Goal: Information Seeking & Learning: Learn about a topic

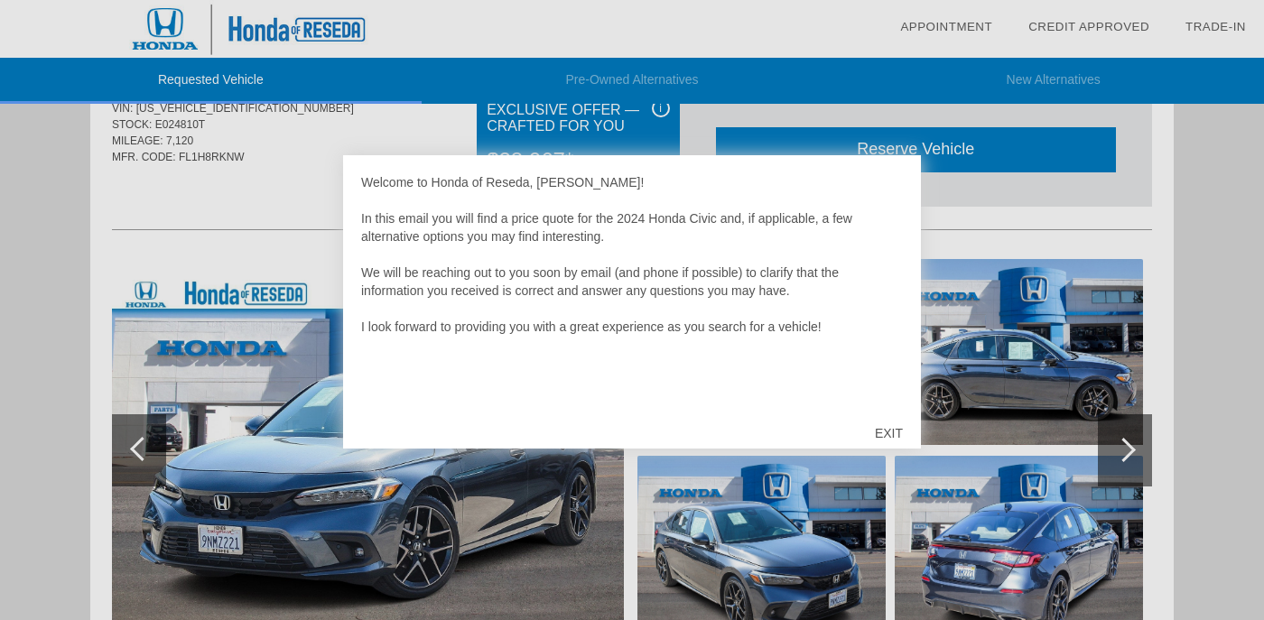
scroll to position [80, 0]
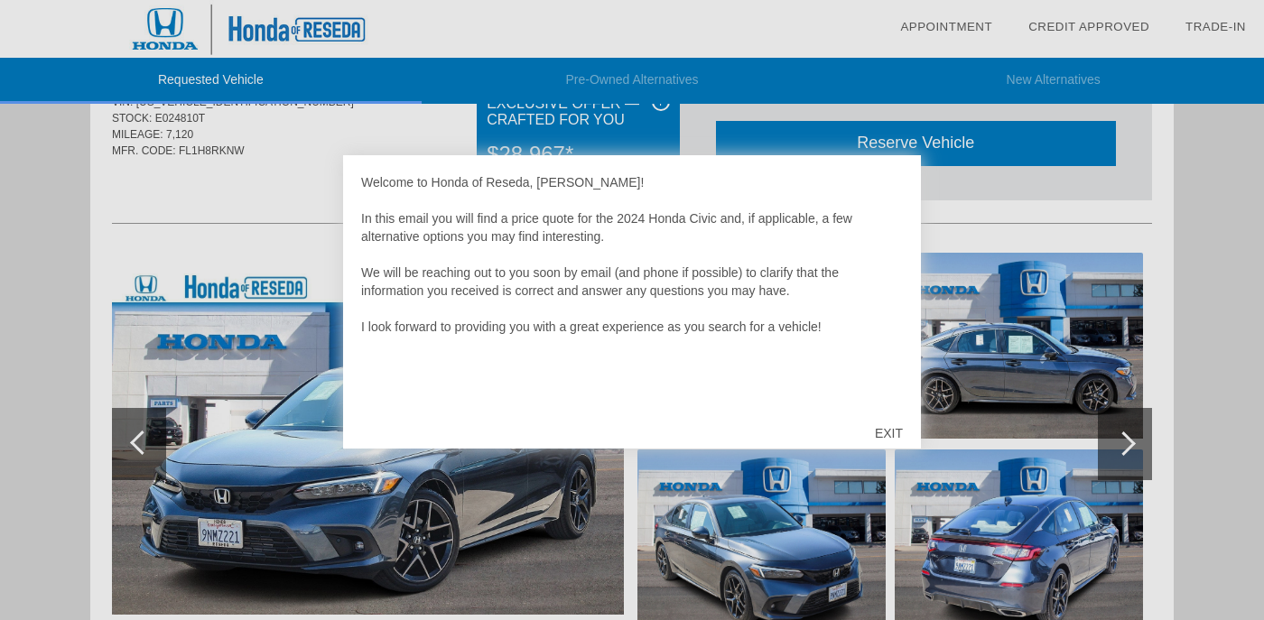
click at [892, 435] on div "EXIT" at bounding box center [889, 433] width 64 height 54
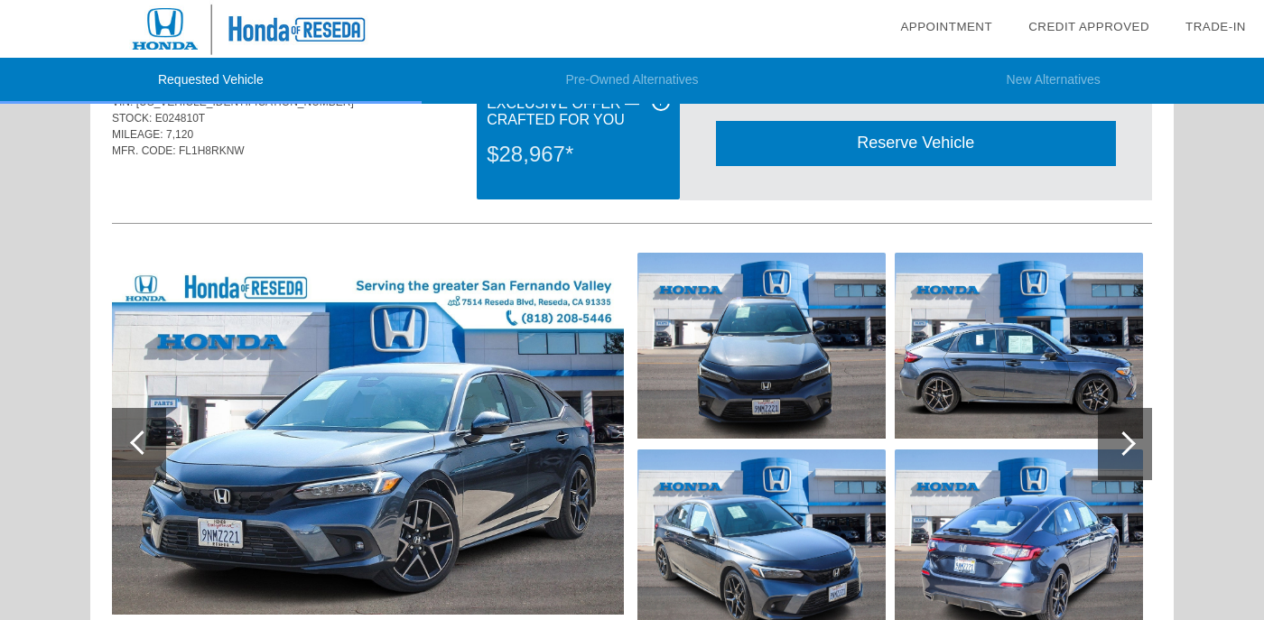
click at [1123, 470] on div at bounding box center [1125, 444] width 54 height 72
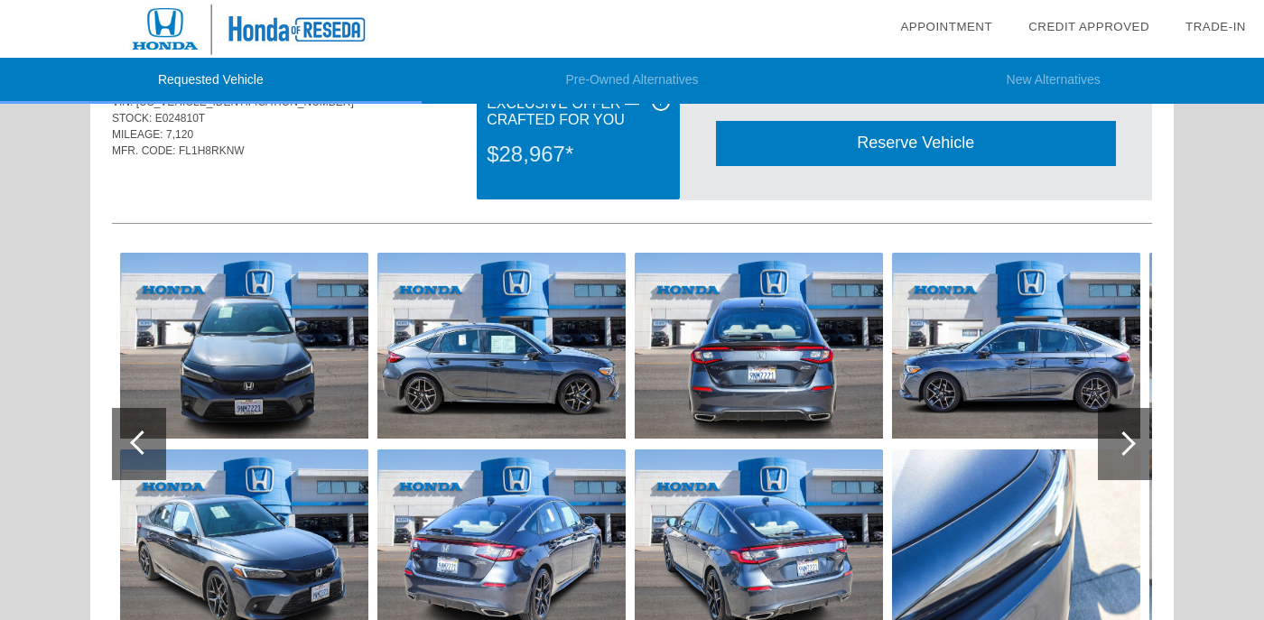
click at [1123, 470] on div at bounding box center [1125, 444] width 54 height 72
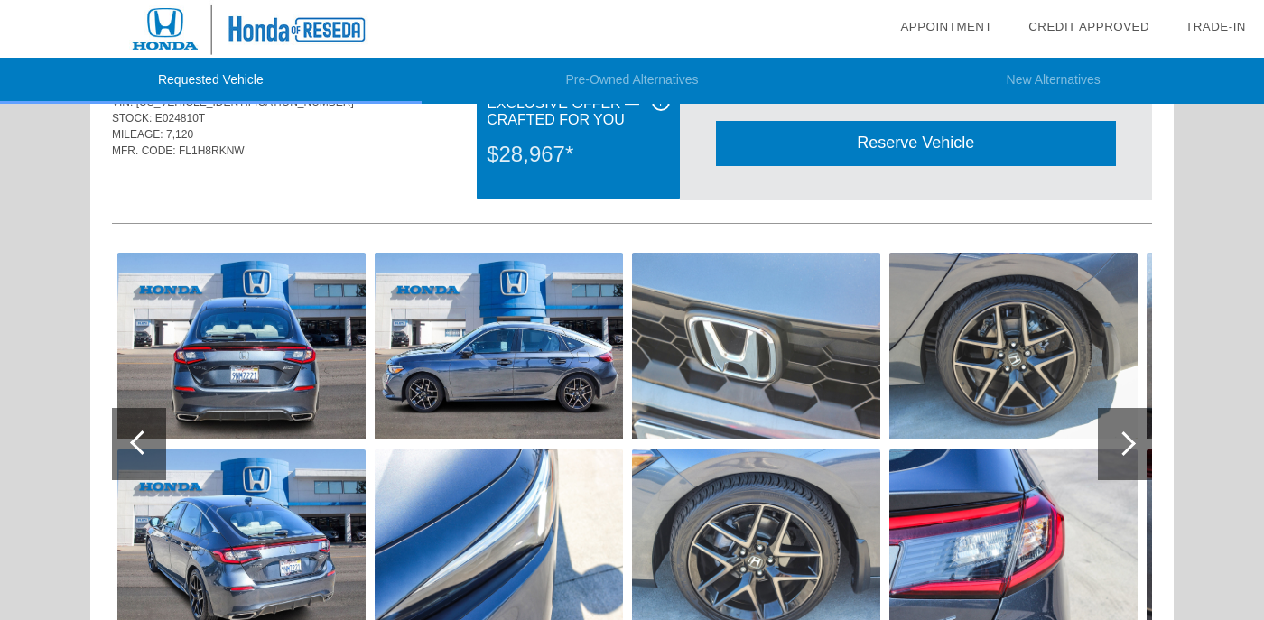
click at [1123, 470] on div at bounding box center [1125, 444] width 54 height 72
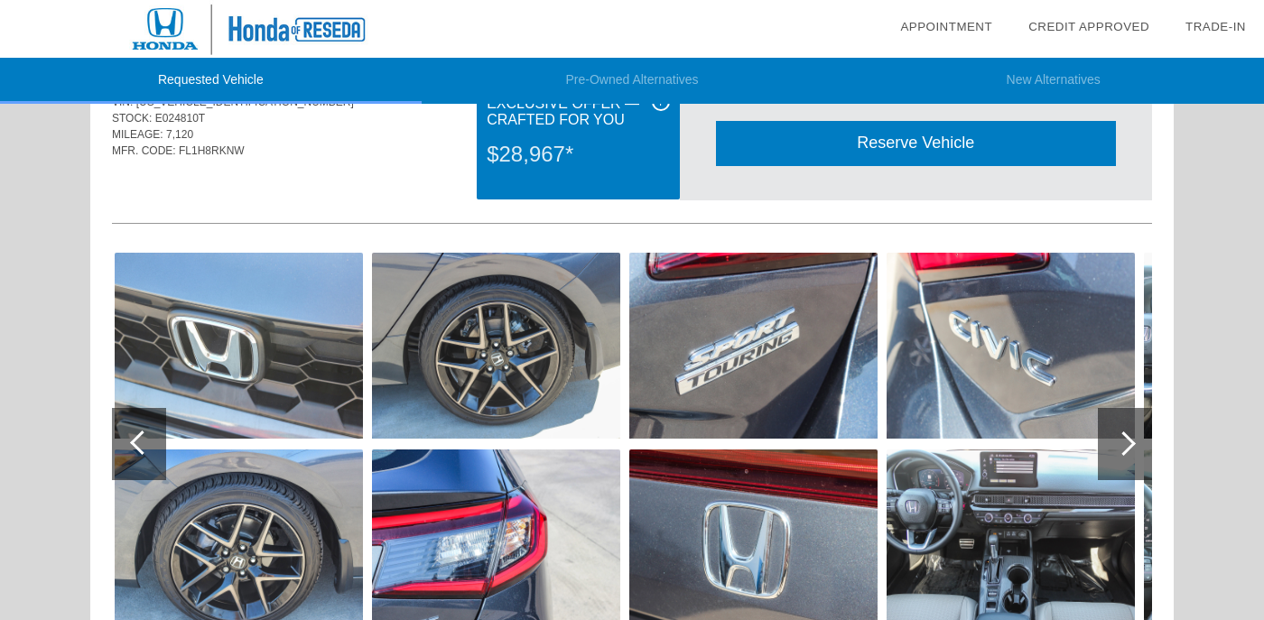
click at [1123, 470] on div at bounding box center [1125, 444] width 54 height 72
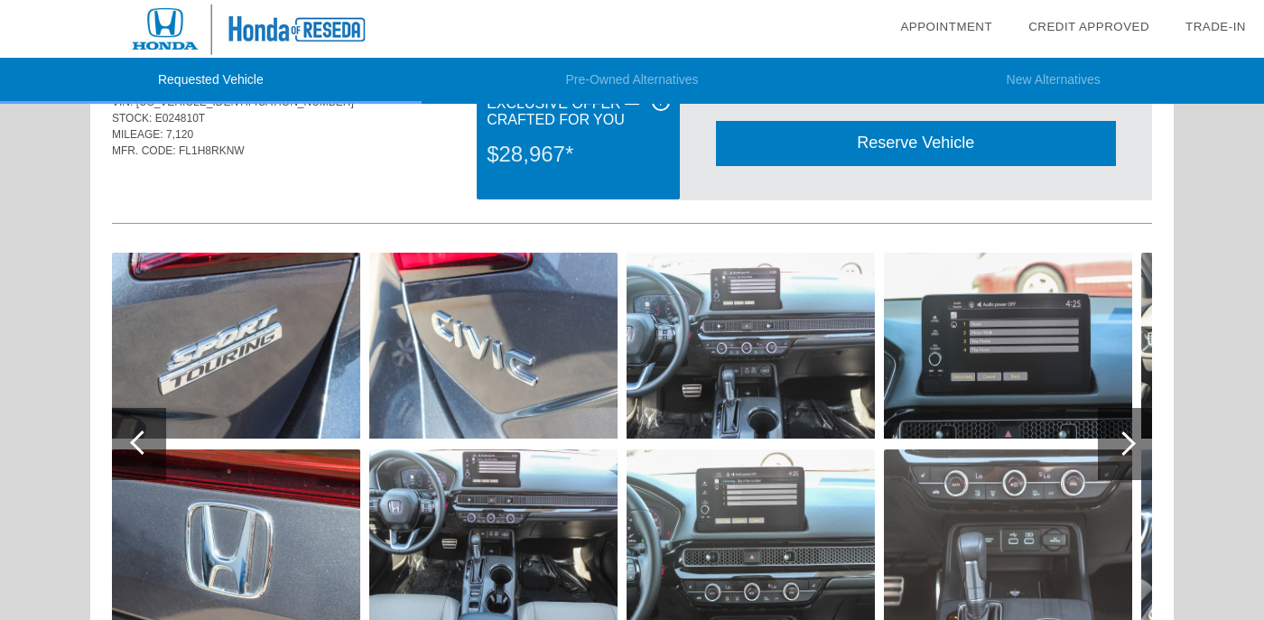
click at [1123, 470] on div at bounding box center [1125, 444] width 54 height 72
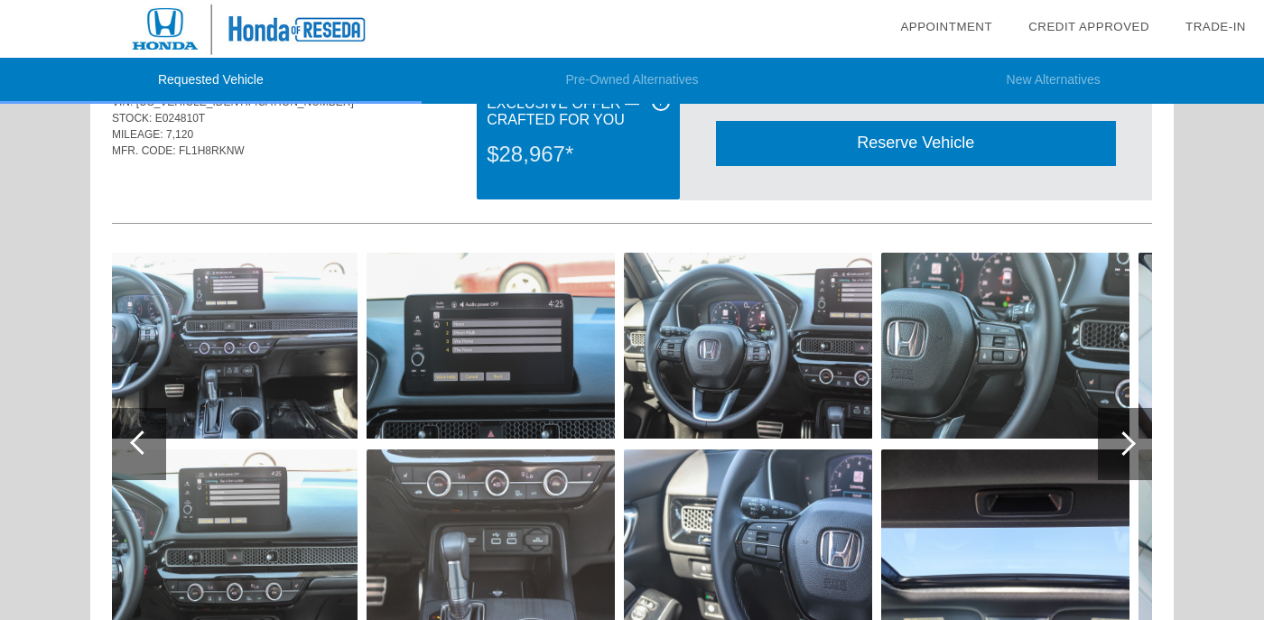
click at [1123, 470] on div at bounding box center [1125, 444] width 54 height 72
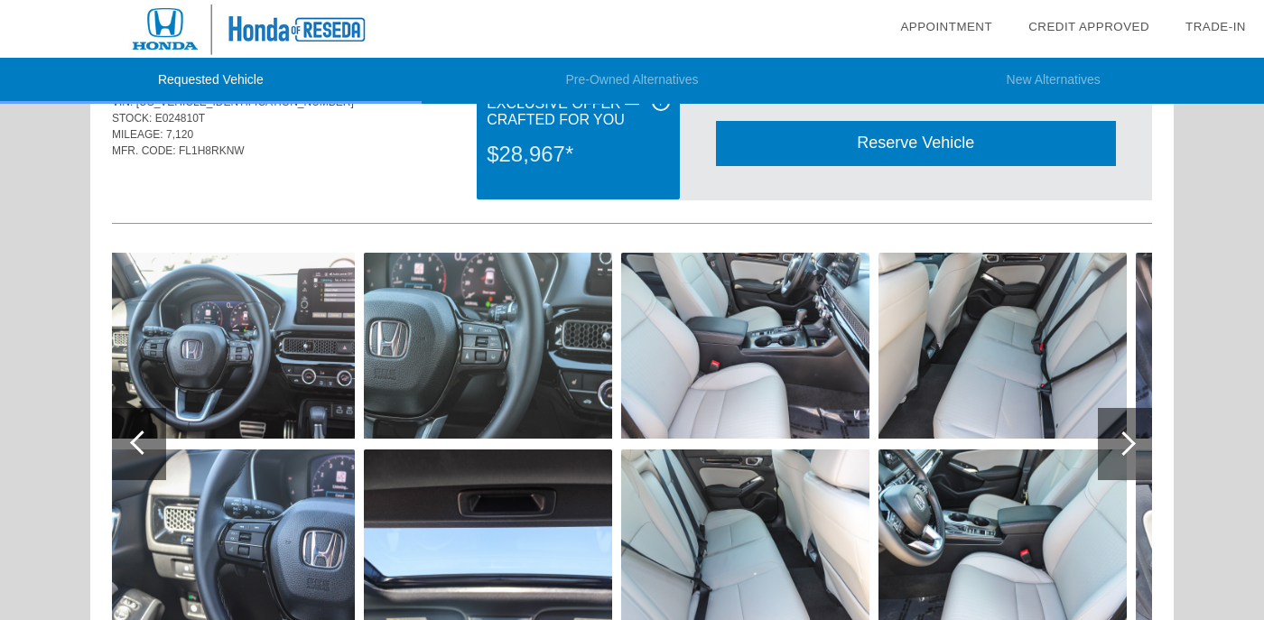
click at [1123, 470] on div at bounding box center [1125, 444] width 54 height 72
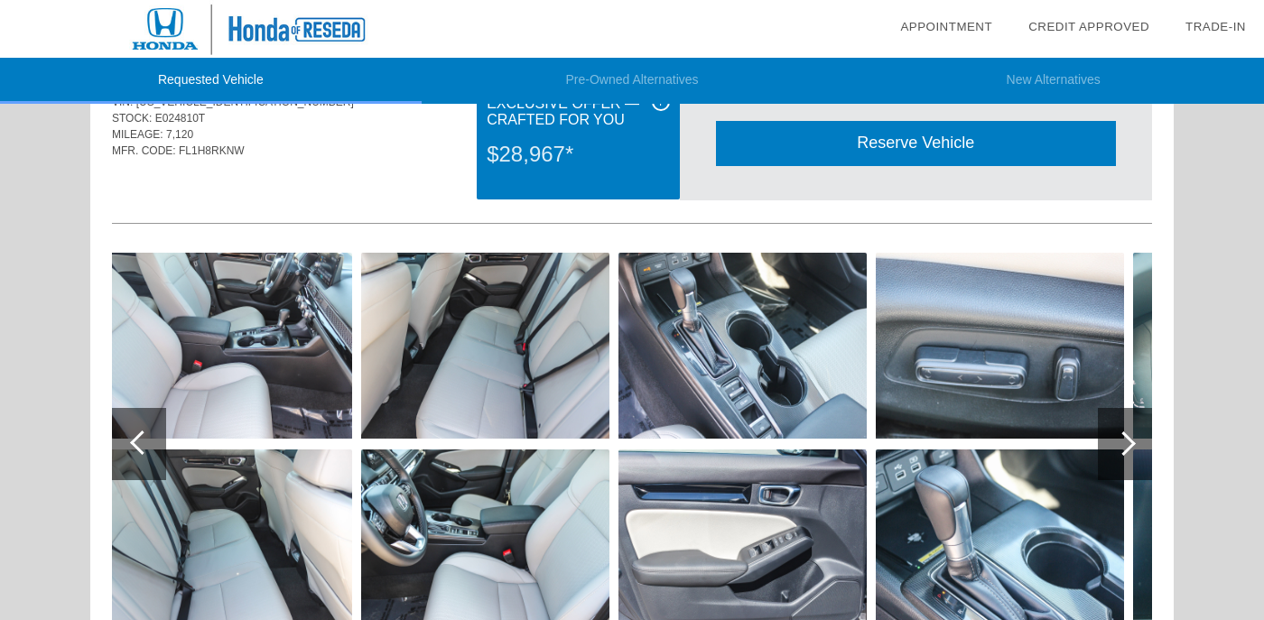
click at [1123, 470] on div at bounding box center [1125, 444] width 54 height 72
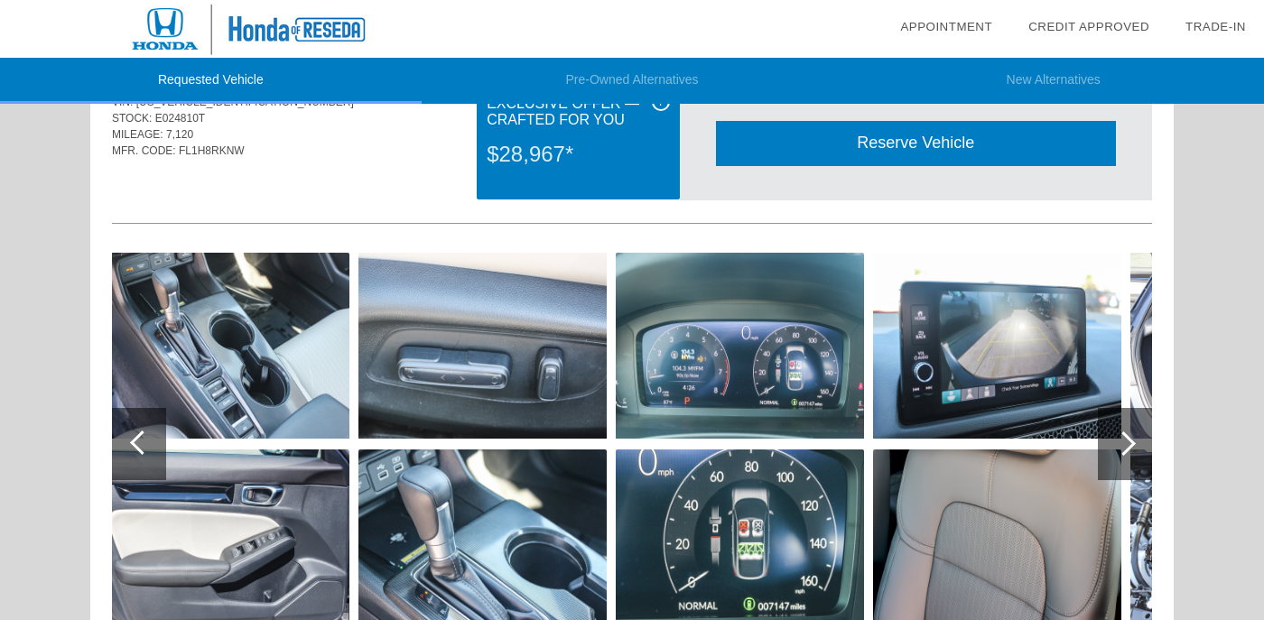
click at [1123, 470] on div at bounding box center [1125, 444] width 54 height 72
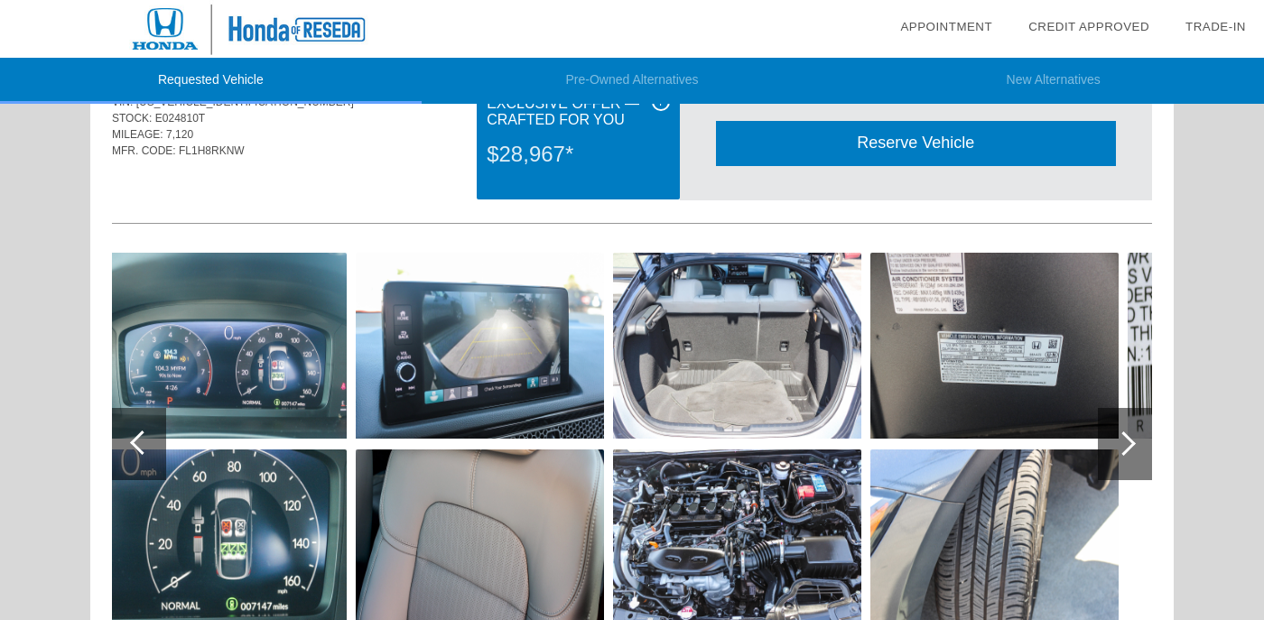
click at [1123, 470] on div at bounding box center [1125, 444] width 54 height 72
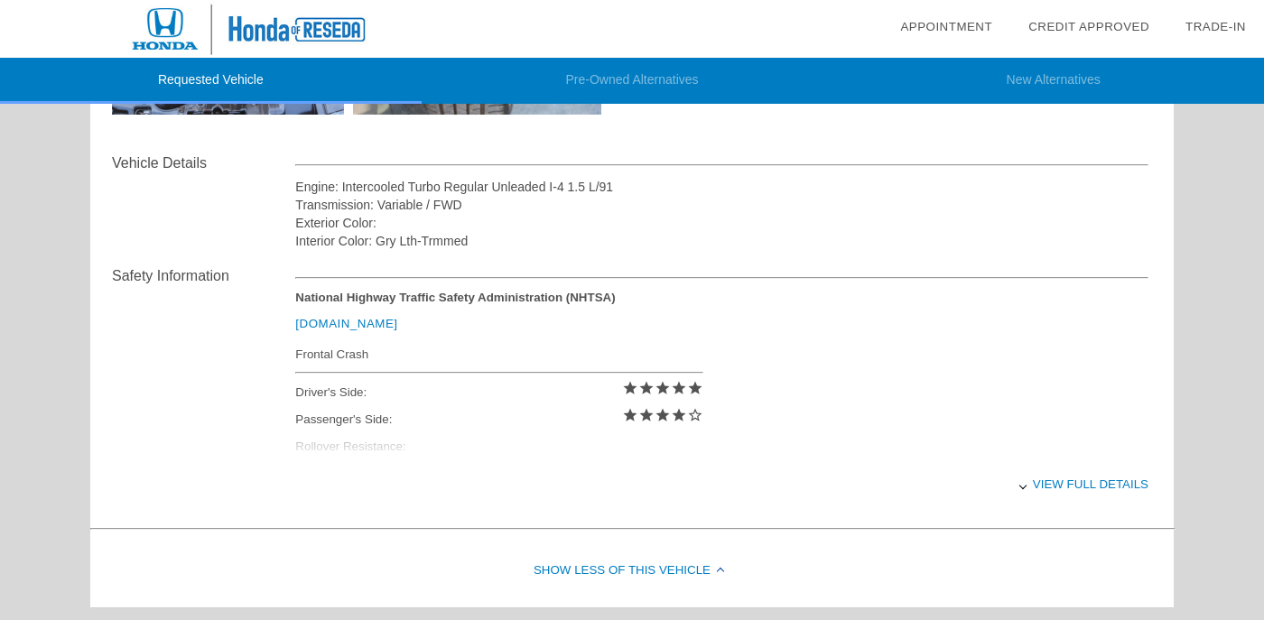
scroll to position [602, 0]
click at [1020, 505] on div "View full details" at bounding box center [722, 484] width 854 height 44
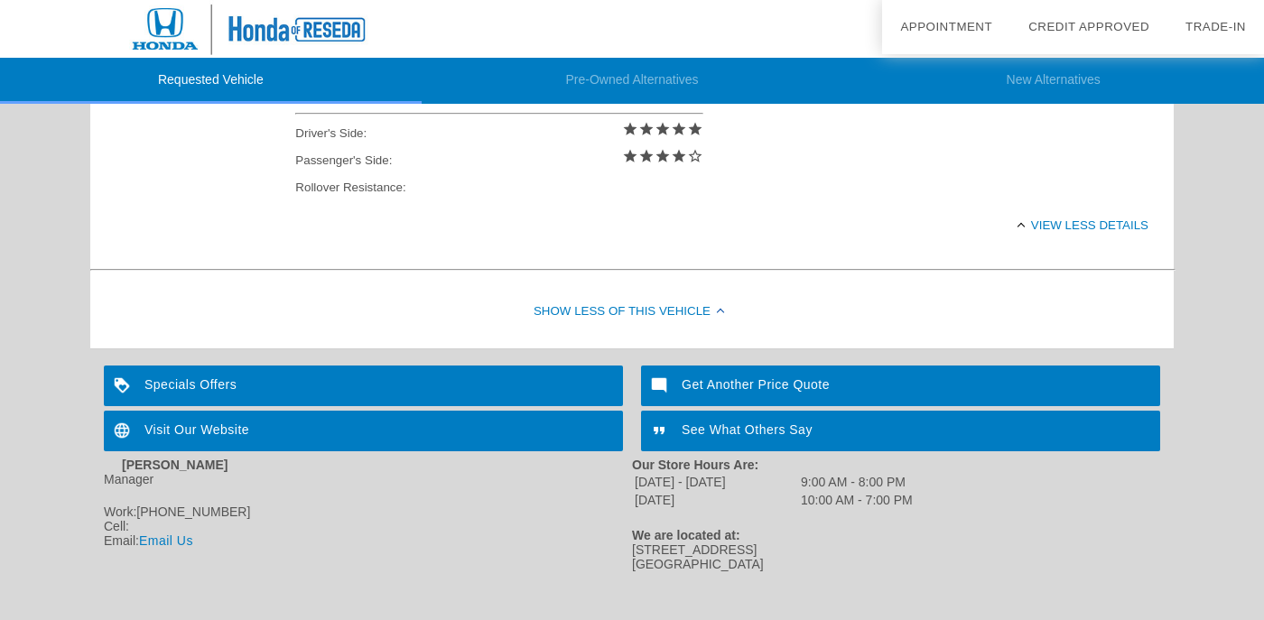
scroll to position [882, 0]
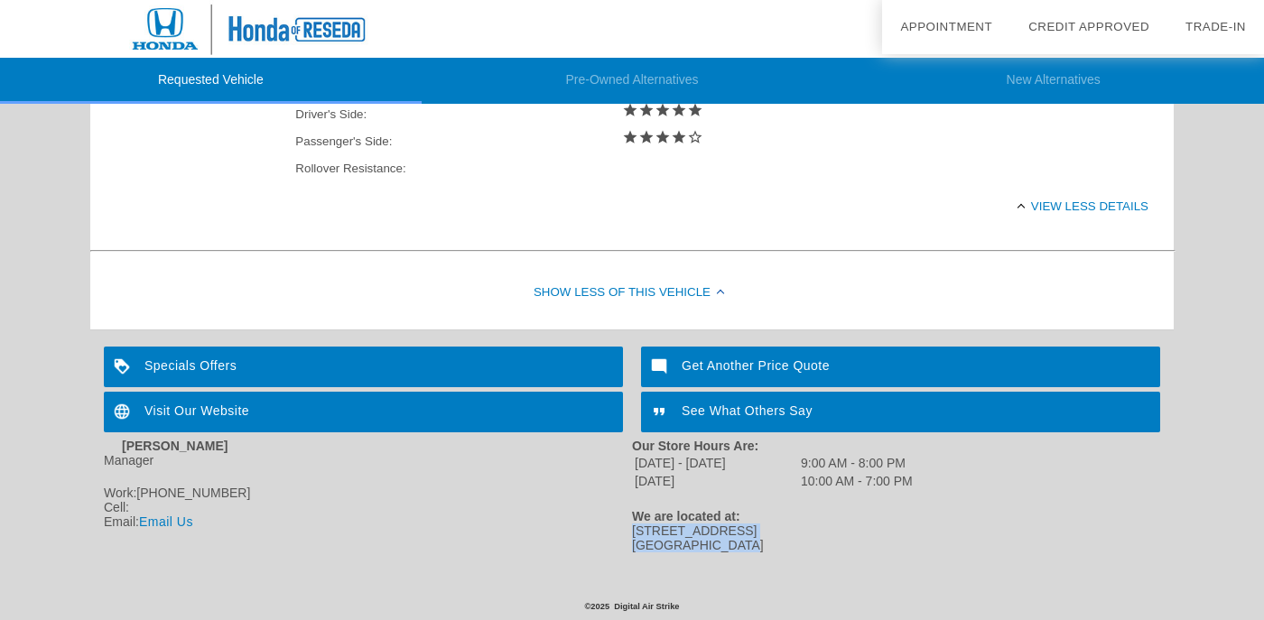
drag, startPoint x: 735, startPoint y: 543, endPoint x: 633, endPoint y: 531, distance: 102.7
click at [633, 531] on div "[STREET_ADDRESS] [GEOGRAPHIC_DATA], CA 91335" at bounding box center [896, 538] width 528 height 29
copy div "[STREET_ADDRESS] [GEOGRAPHIC_DATA], CA 91335"
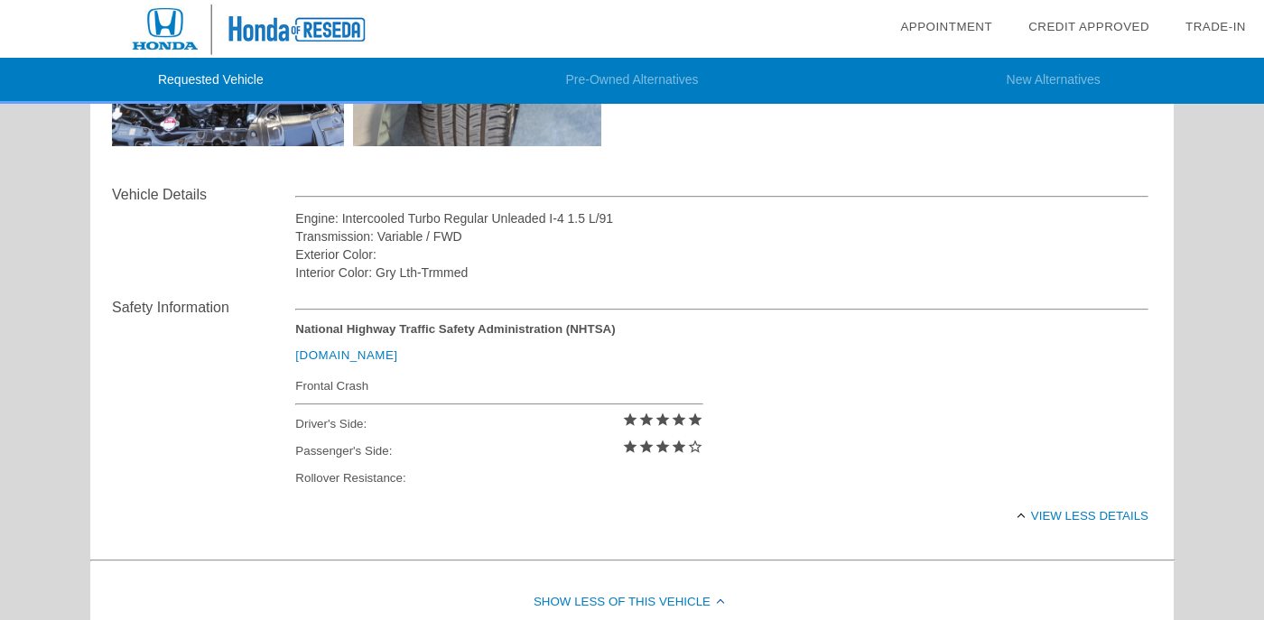
scroll to position [0, 0]
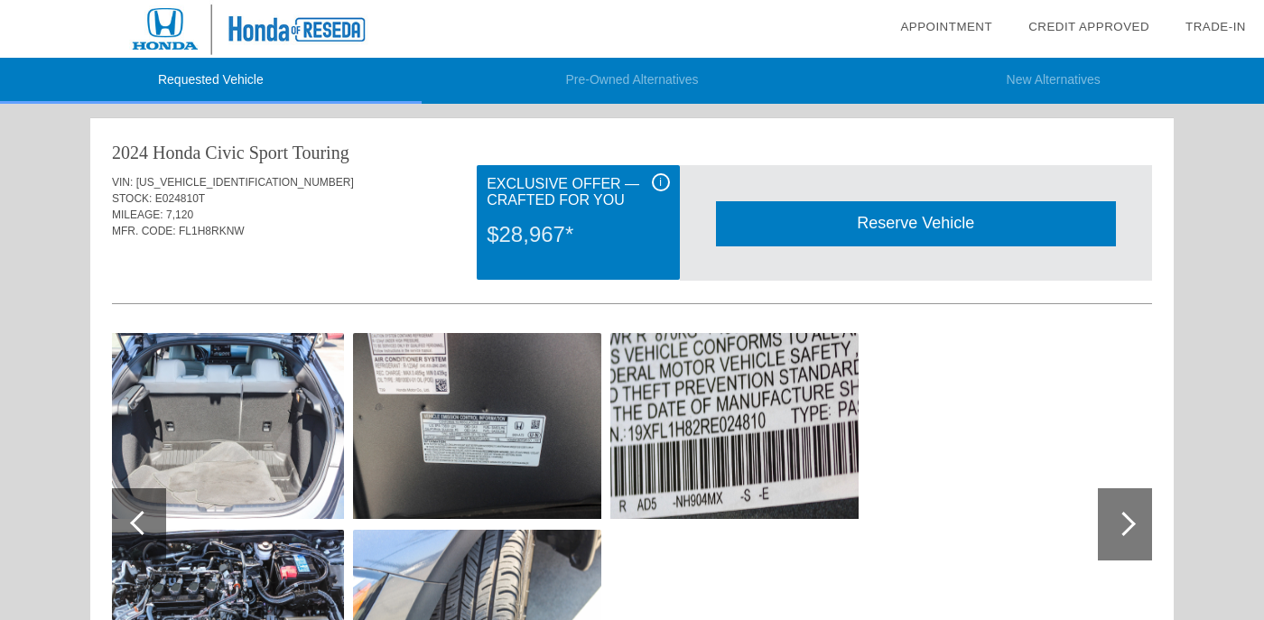
click at [655, 182] on div "i" at bounding box center [661, 182] width 18 height 18
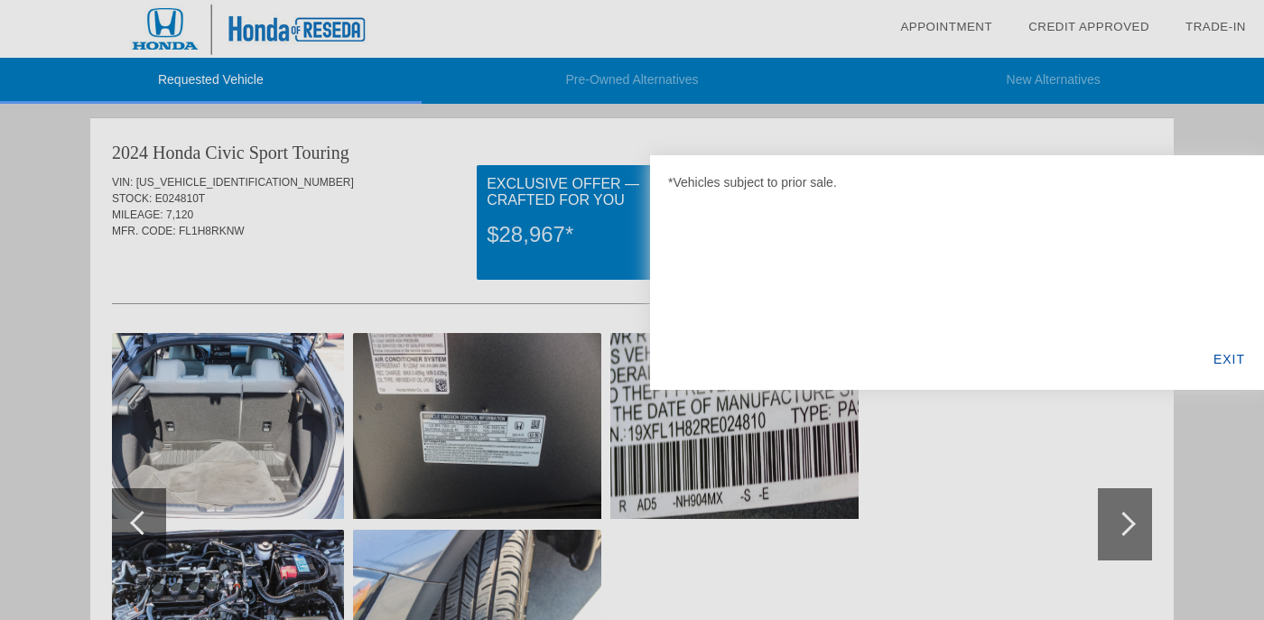
click at [1232, 369] on div "EXIT" at bounding box center [1230, 359] width 70 height 61
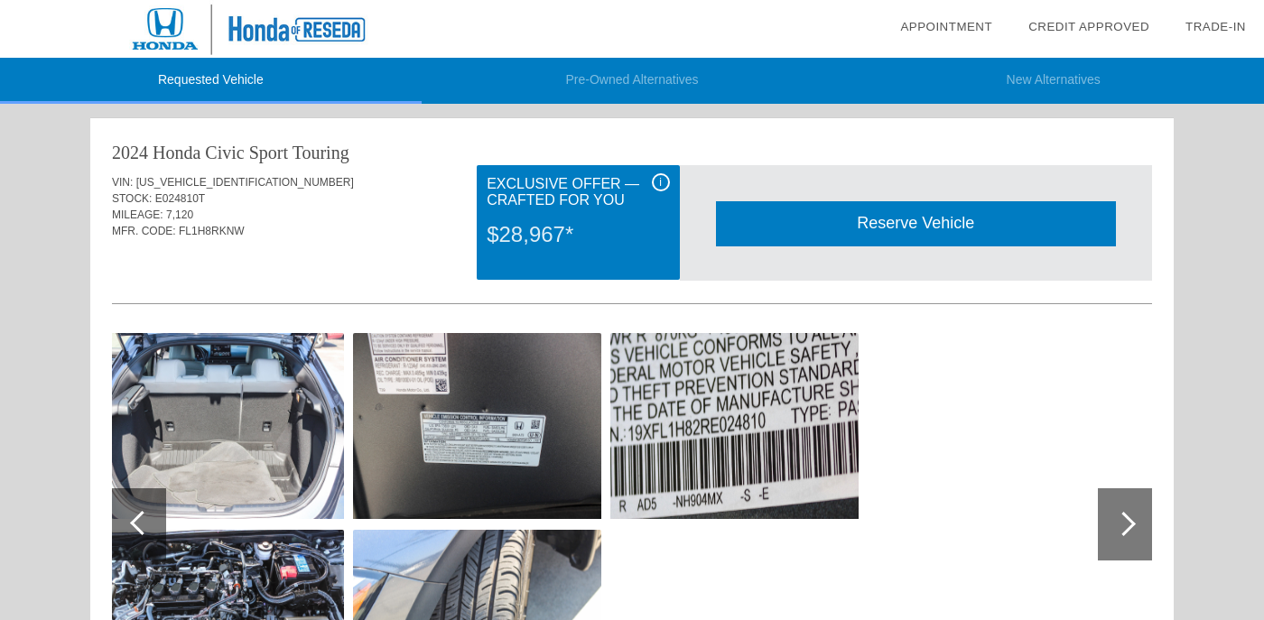
click at [316, 149] on div "Sport Touring" at bounding box center [299, 152] width 100 height 25
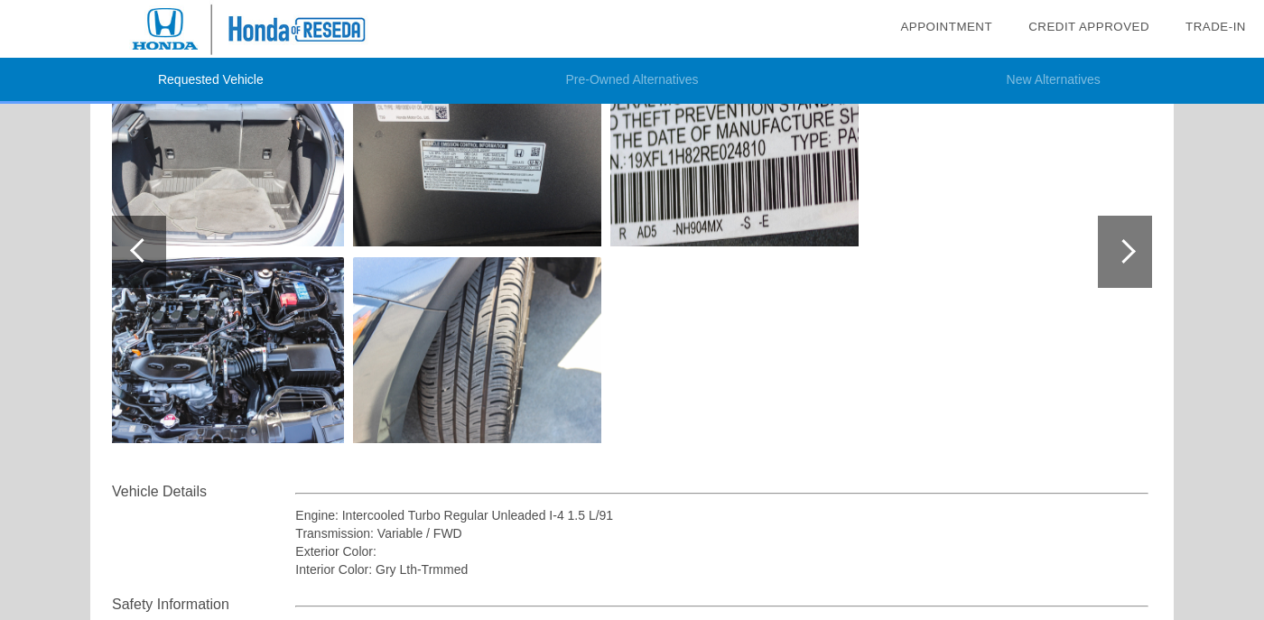
scroll to position [275, 0]
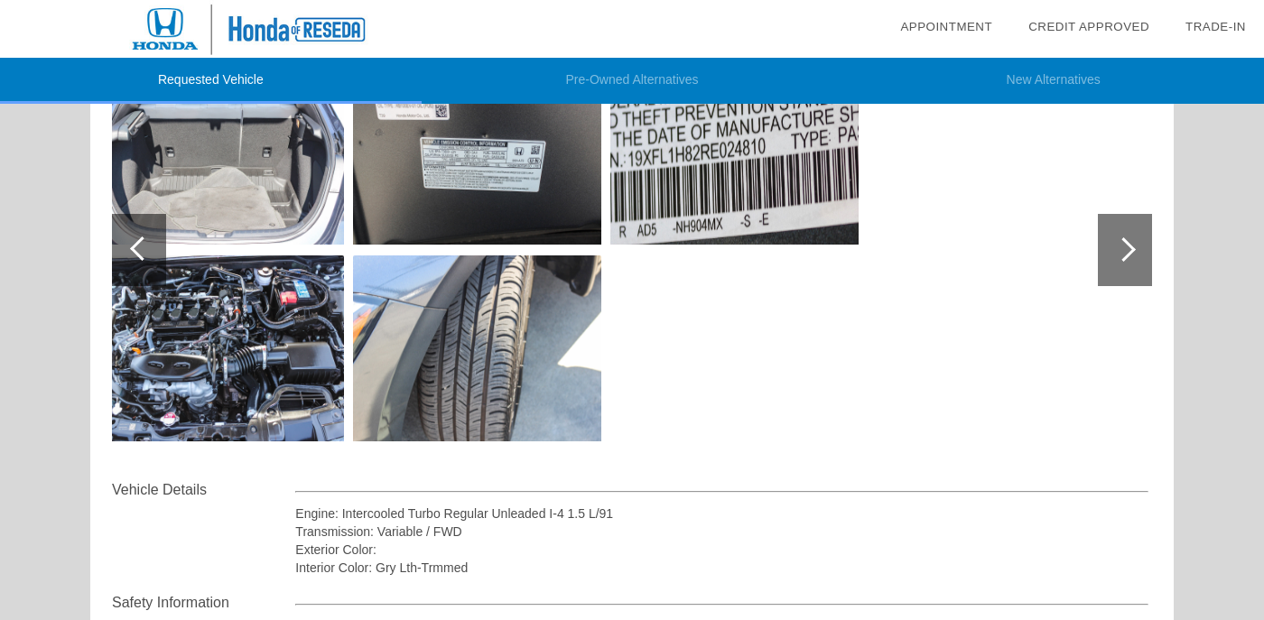
click at [1134, 246] on div at bounding box center [1125, 250] width 54 height 72
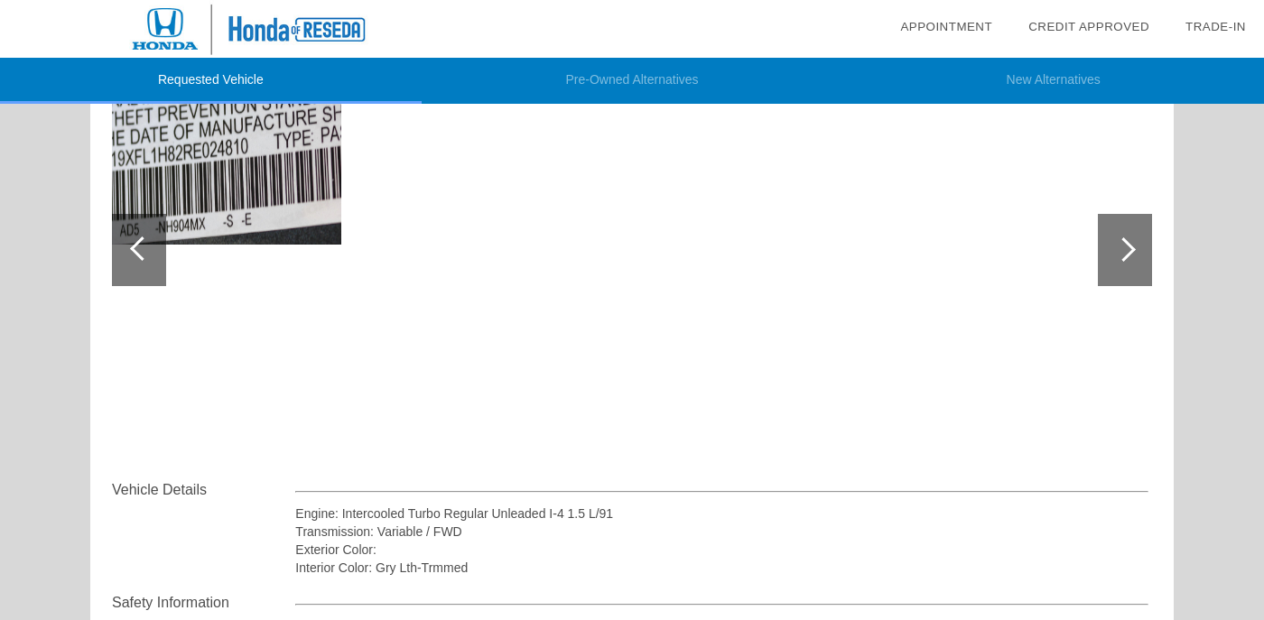
click at [1134, 246] on div at bounding box center [1125, 250] width 54 height 72
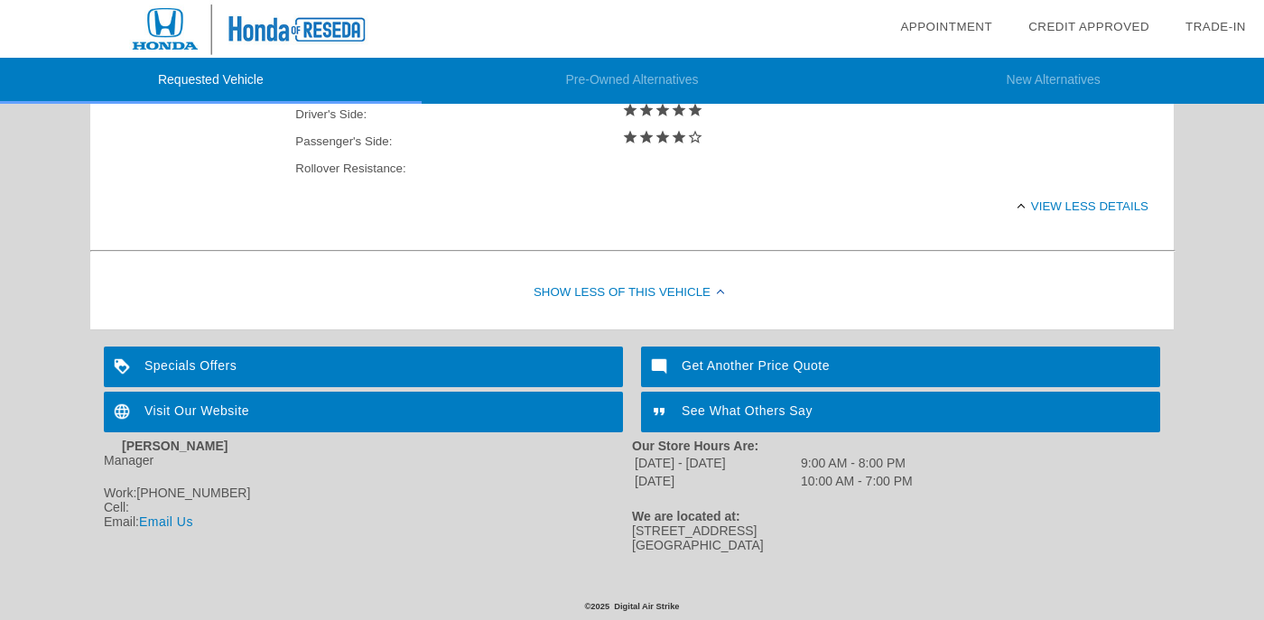
scroll to position [0, 0]
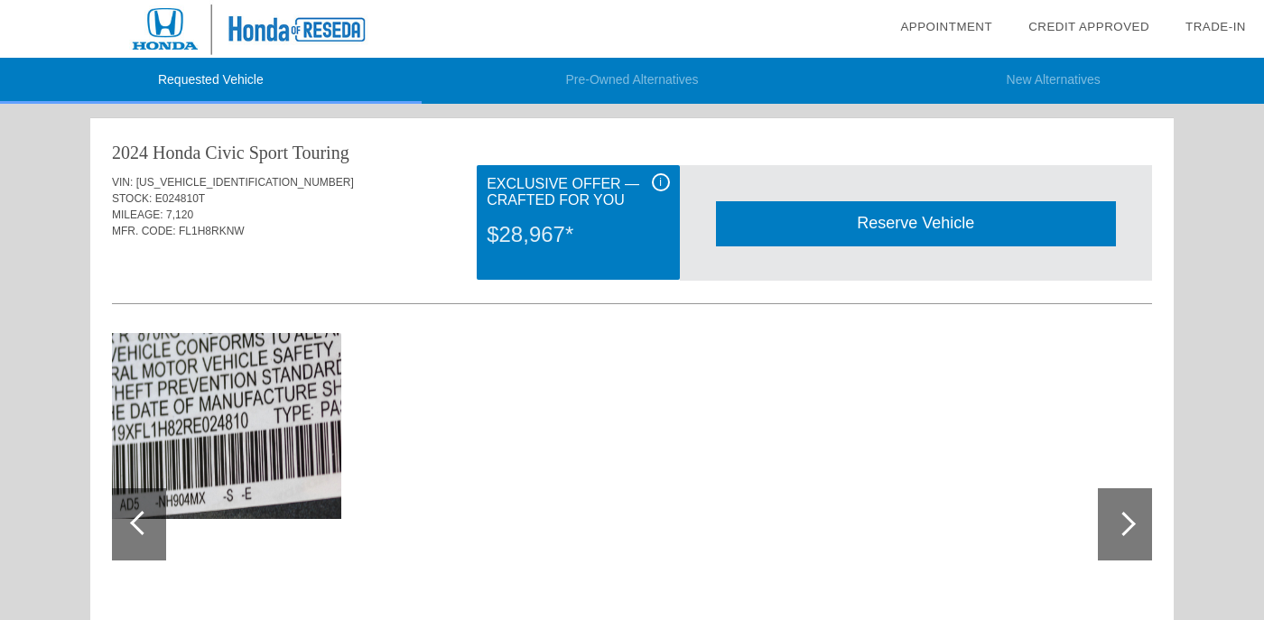
click at [135, 531] on div at bounding box center [139, 525] width 54 height 72
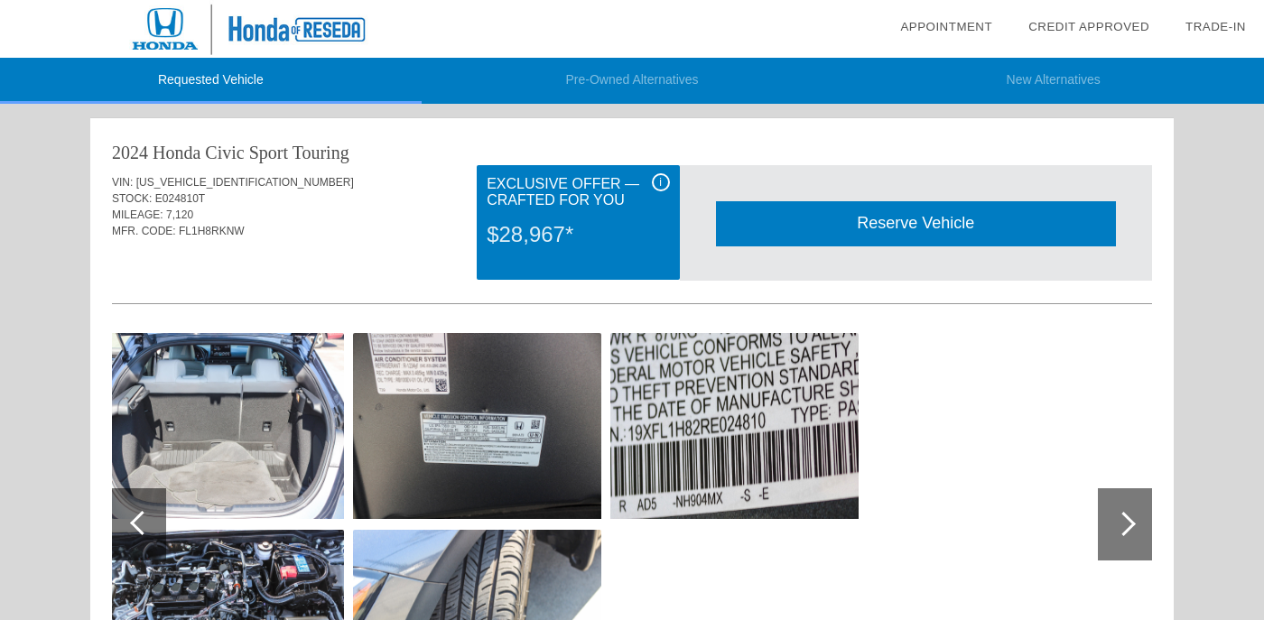
click at [135, 531] on div at bounding box center [139, 525] width 54 height 72
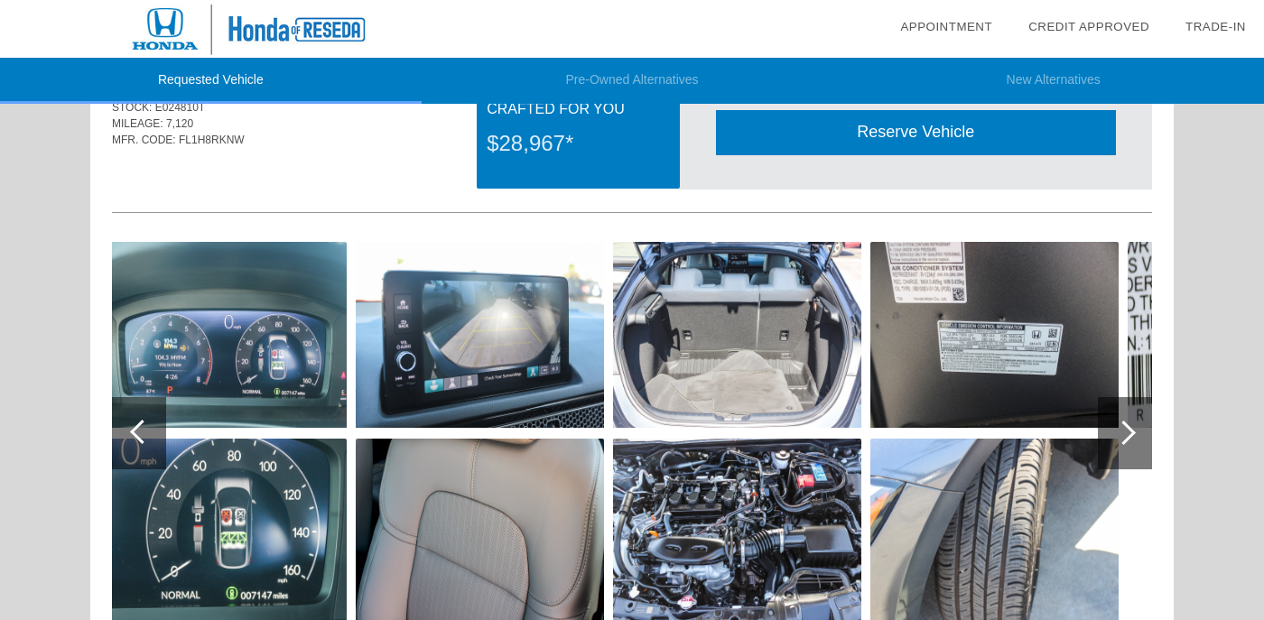
scroll to position [95, 0]
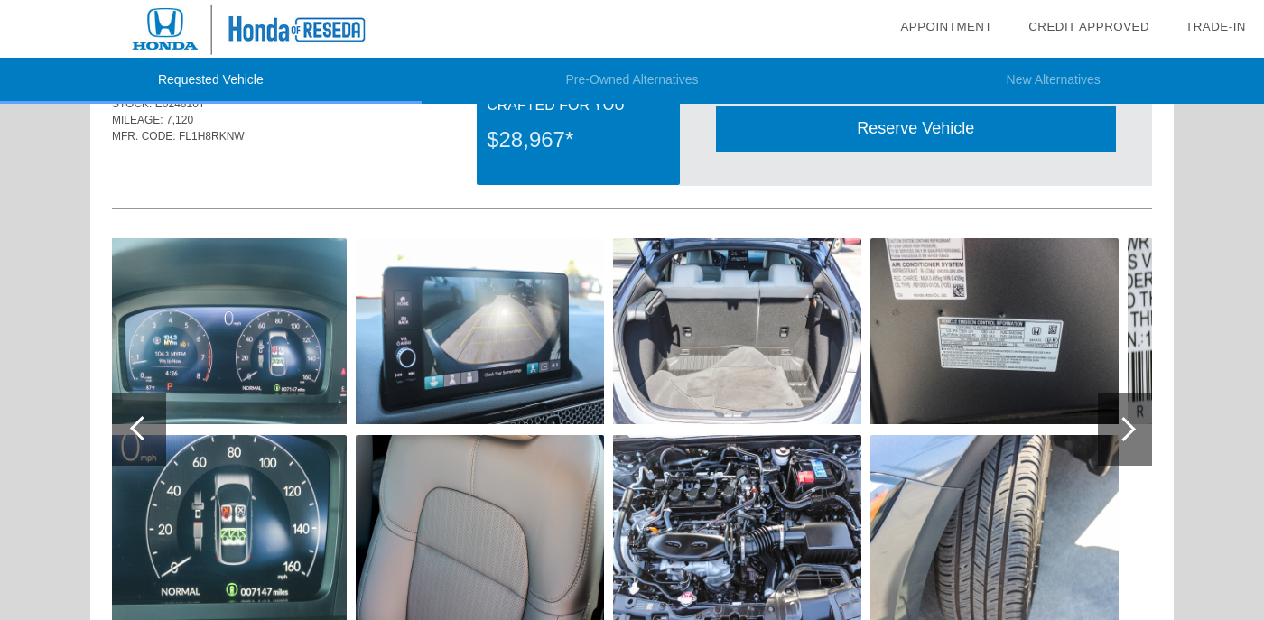
click at [697, 366] on img at bounding box center [737, 331] width 248 height 186
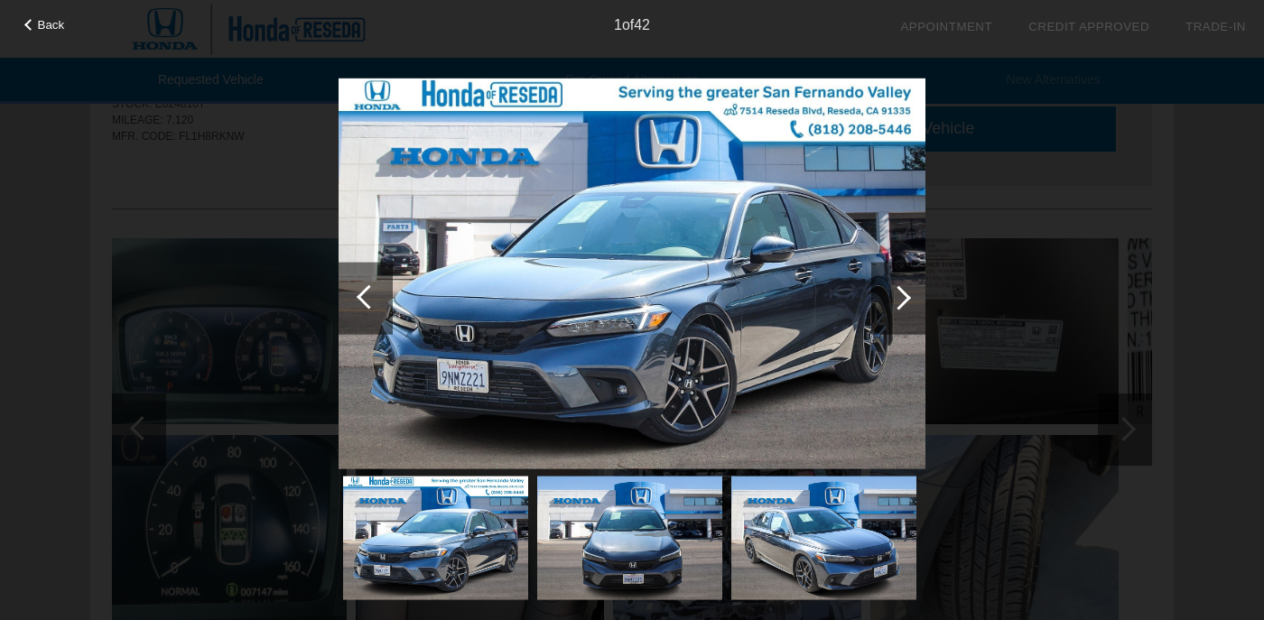
click at [908, 303] on div at bounding box center [899, 298] width 54 height 72
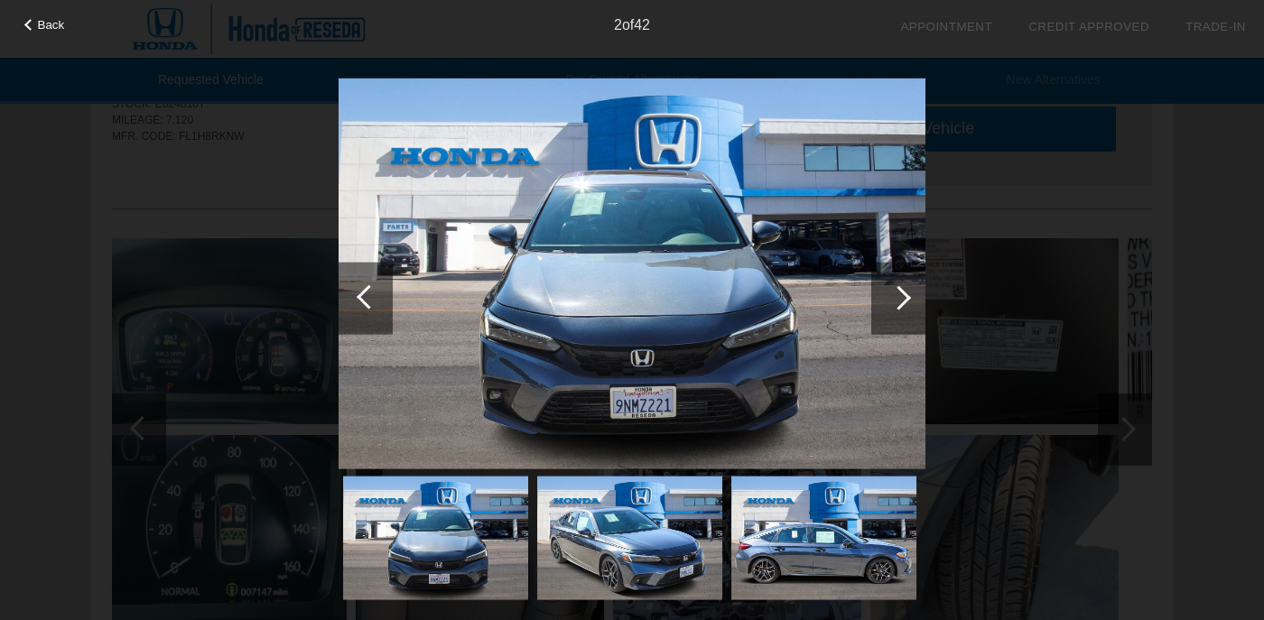
click at [908, 303] on div at bounding box center [899, 298] width 54 height 72
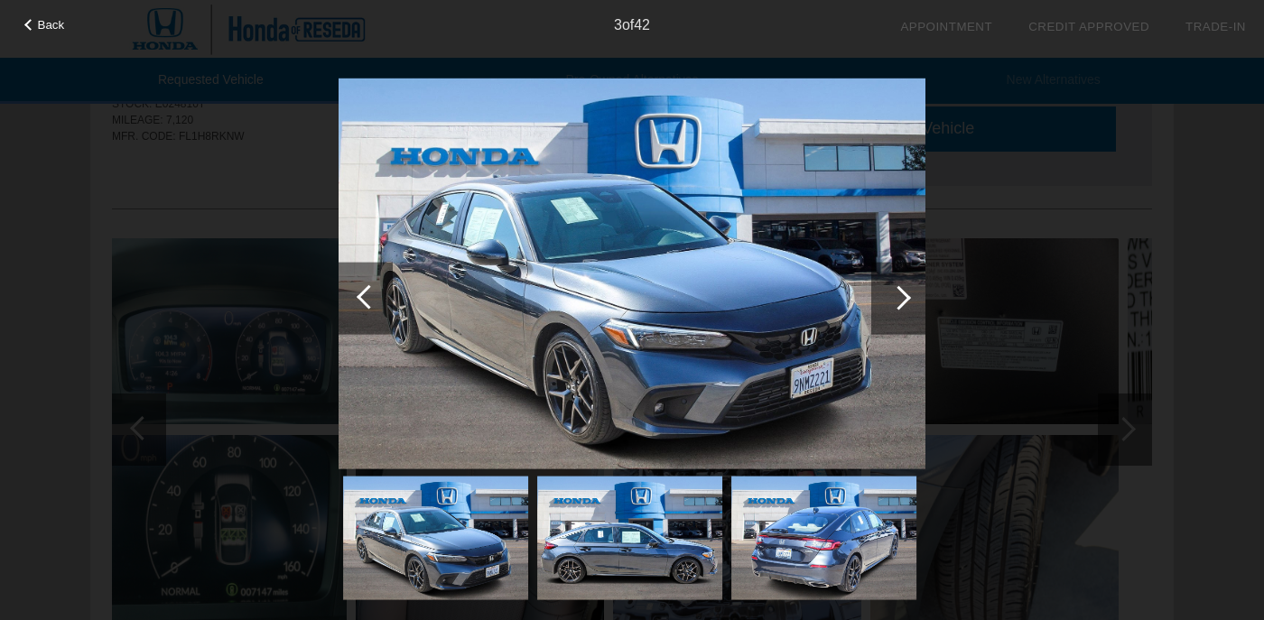
click at [908, 303] on div at bounding box center [899, 298] width 54 height 72
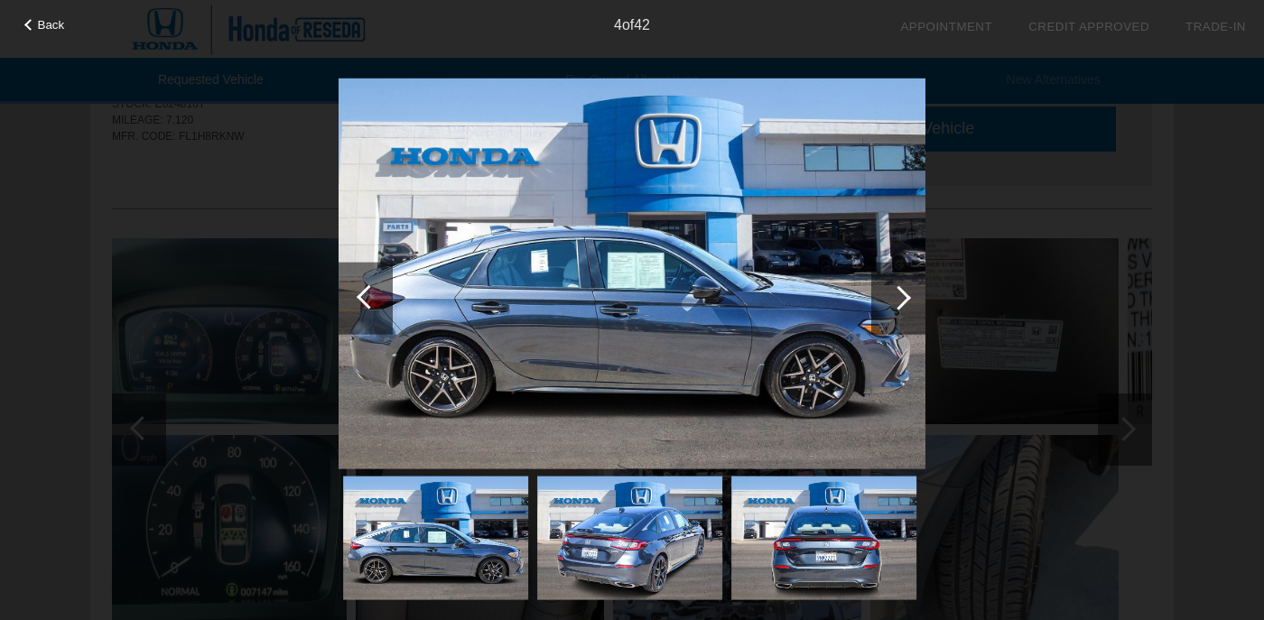
click at [908, 303] on div at bounding box center [899, 298] width 54 height 72
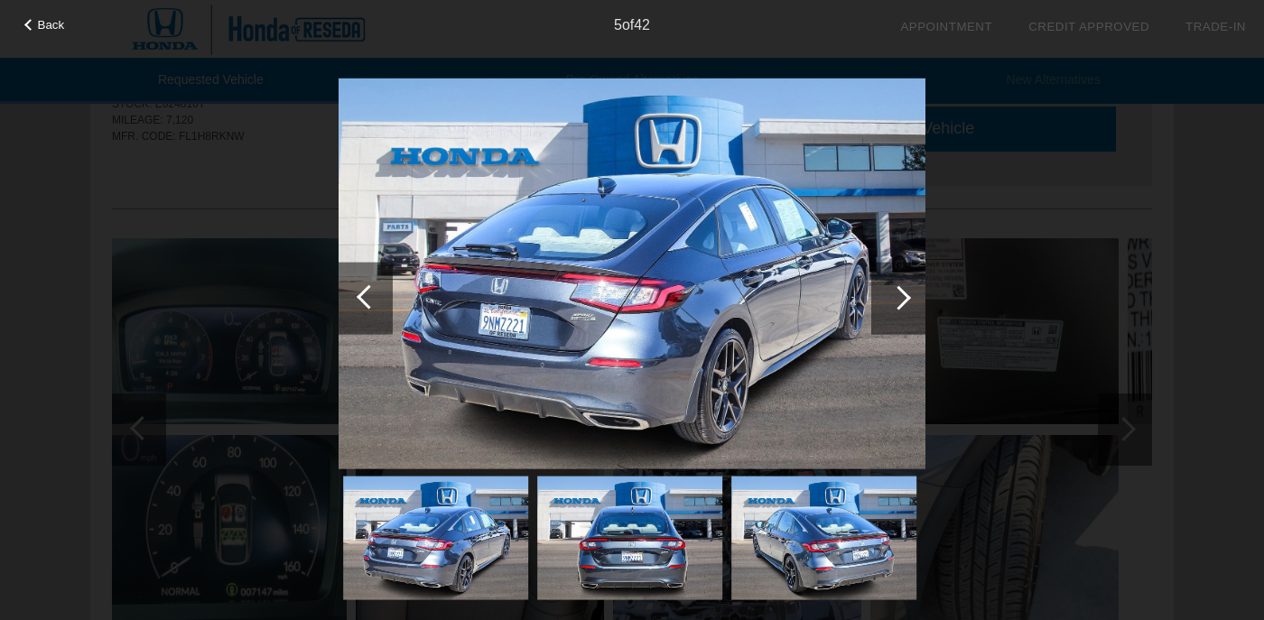
click at [375, 300] on div at bounding box center [369, 297] width 24 height 24
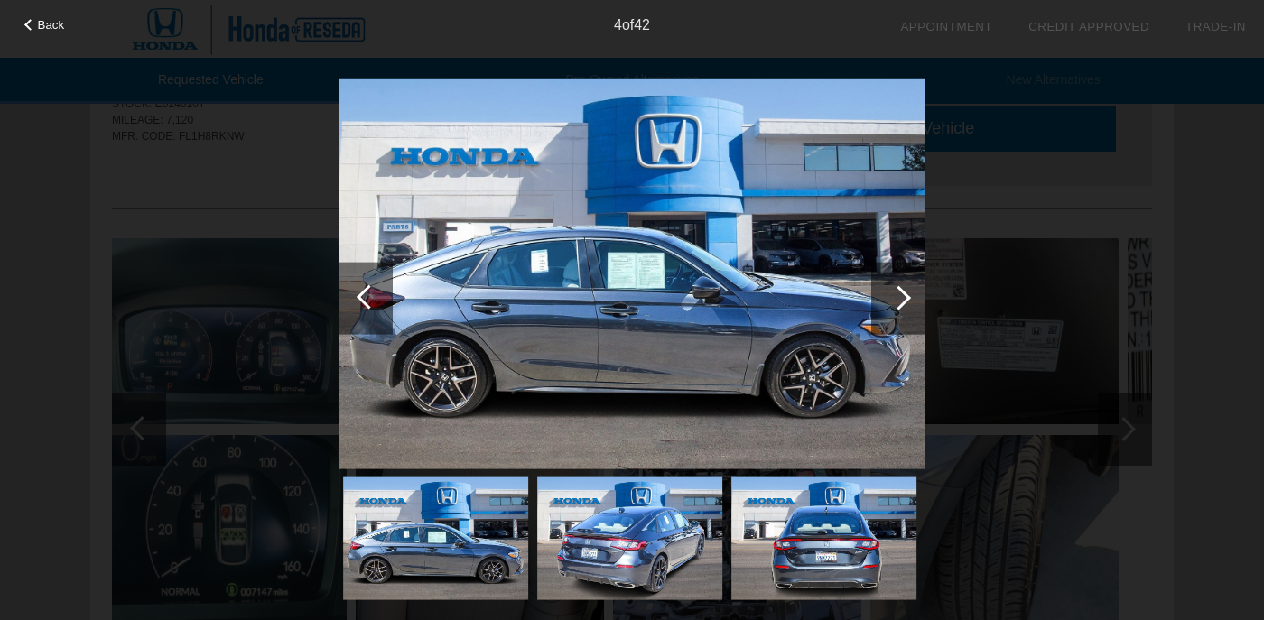
click at [907, 285] on div at bounding box center [899, 298] width 54 height 72
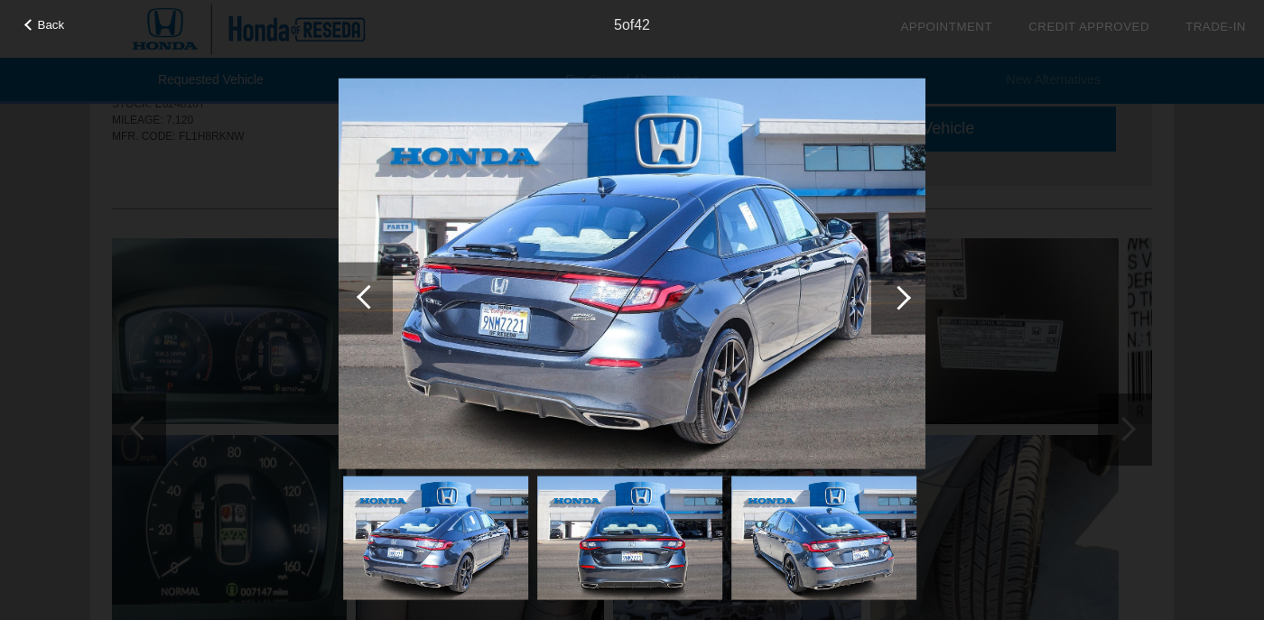
click at [907, 285] on div at bounding box center [899, 298] width 54 height 72
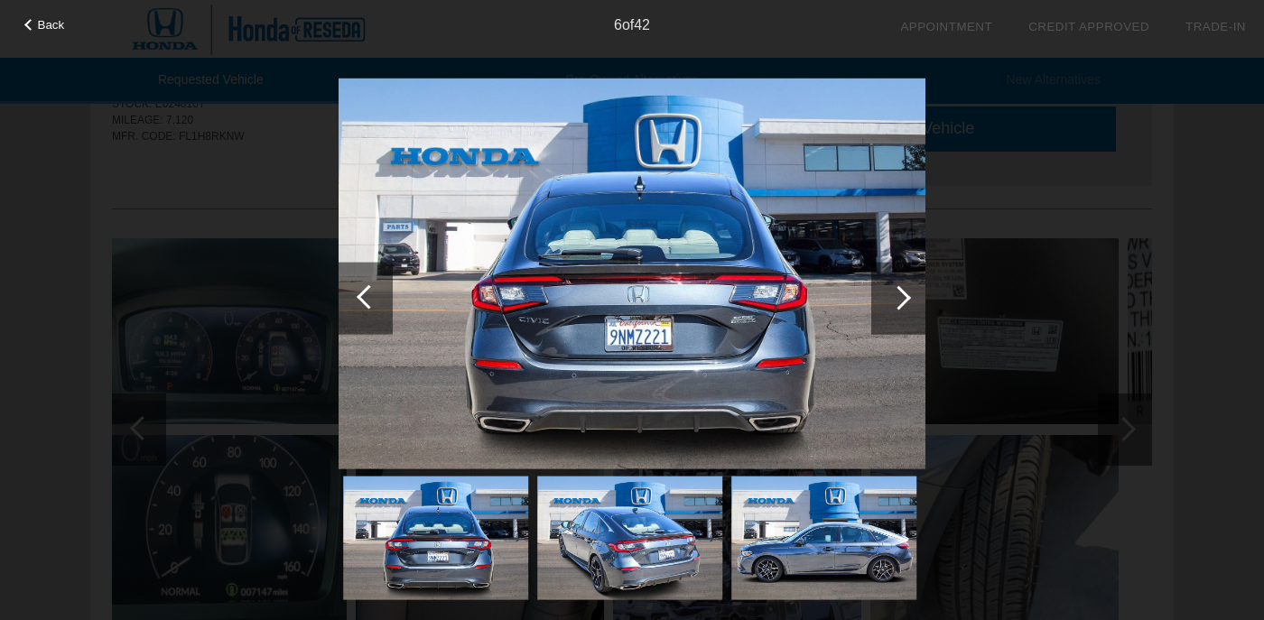
click at [907, 285] on div at bounding box center [899, 298] width 54 height 72
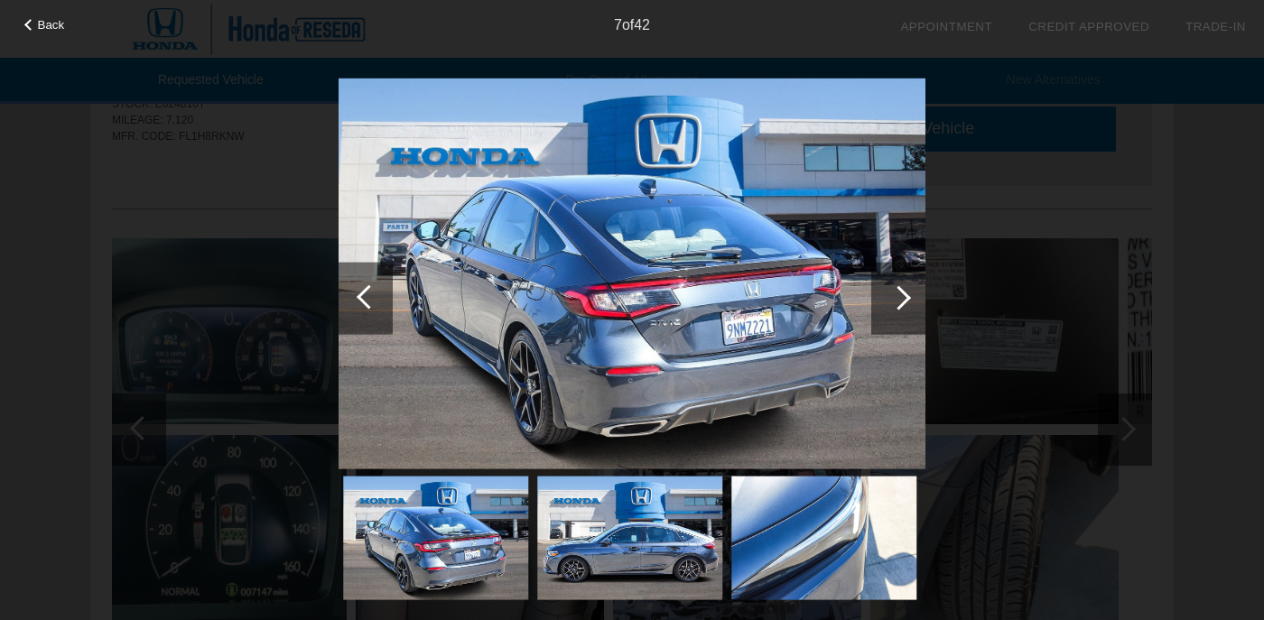
click at [907, 285] on div at bounding box center [899, 298] width 54 height 72
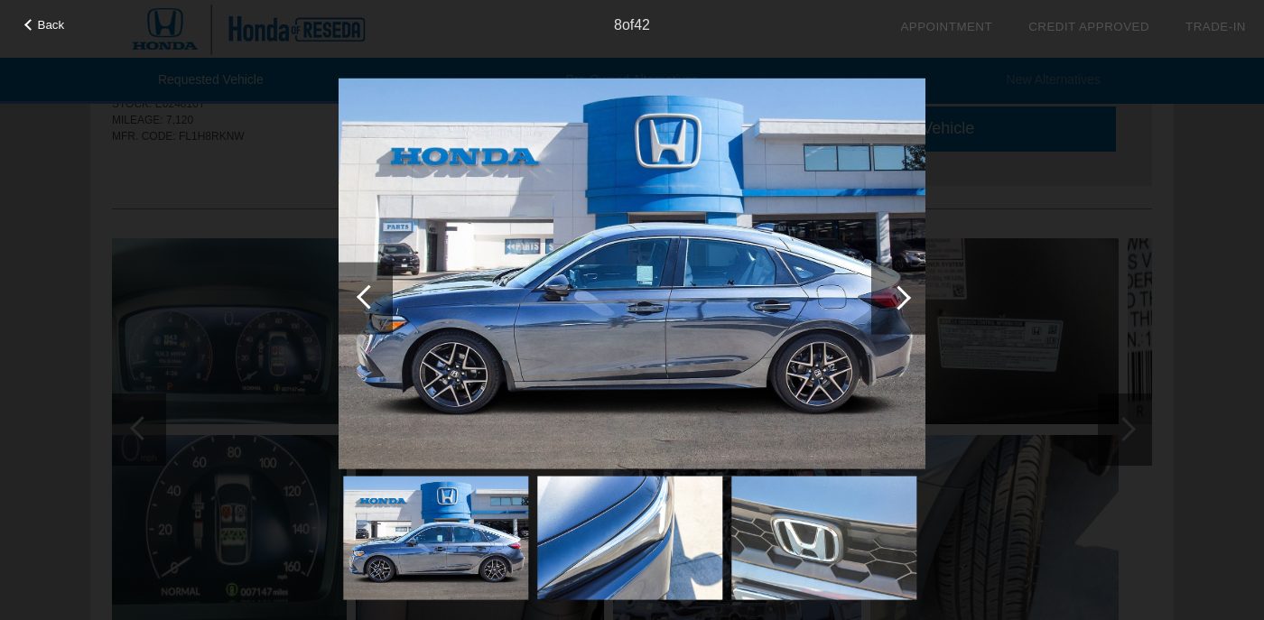
click at [907, 285] on div at bounding box center [899, 298] width 54 height 72
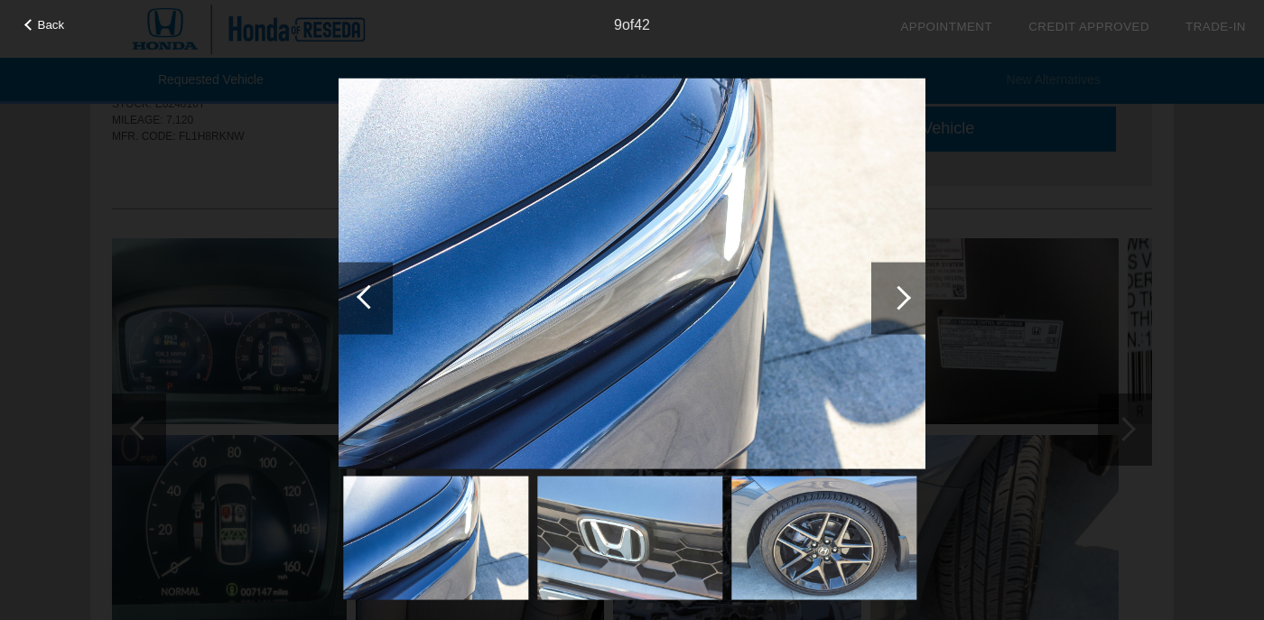
click at [909, 285] on div at bounding box center [899, 298] width 54 height 72
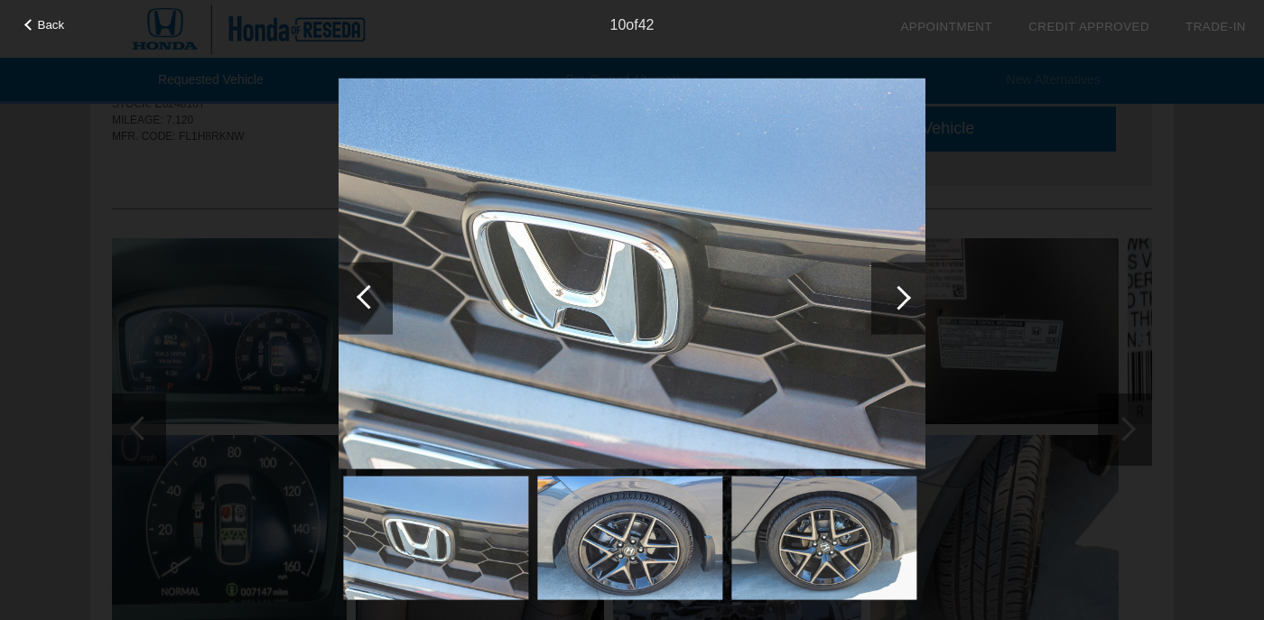
click at [909, 285] on div at bounding box center [899, 298] width 54 height 72
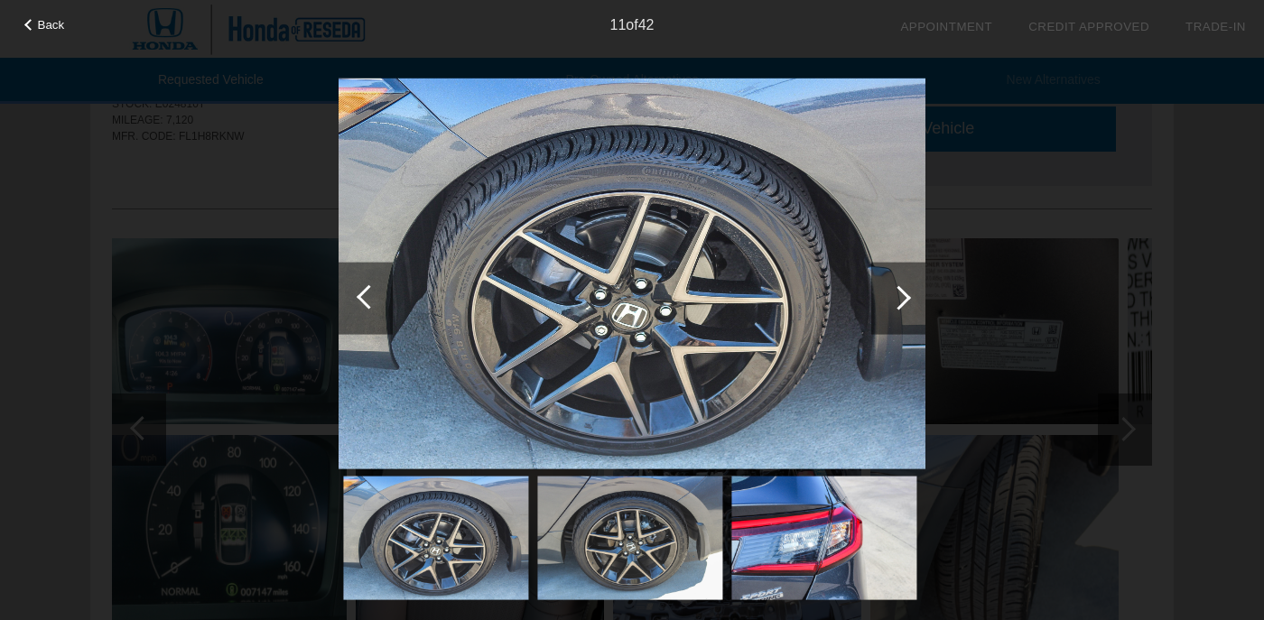
click at [345, 301] on div at bounding box center [366, 298] width 54 height 72
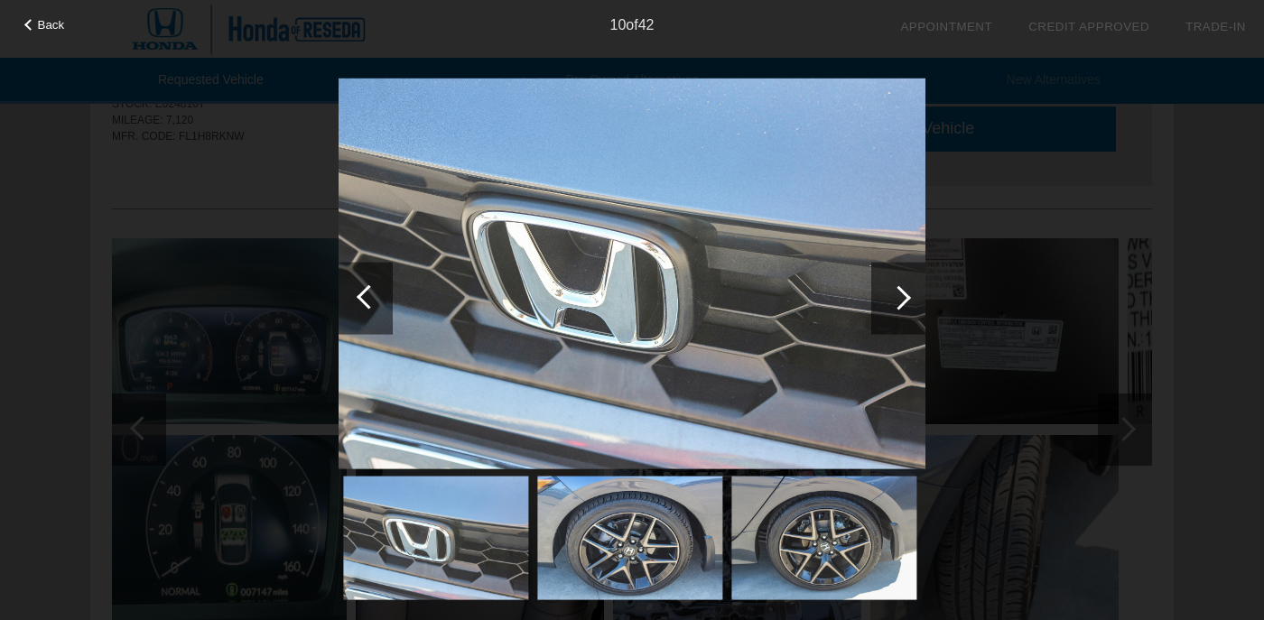
click at [917, 303] on div at bounding box center [899, 298] width 54 height 72
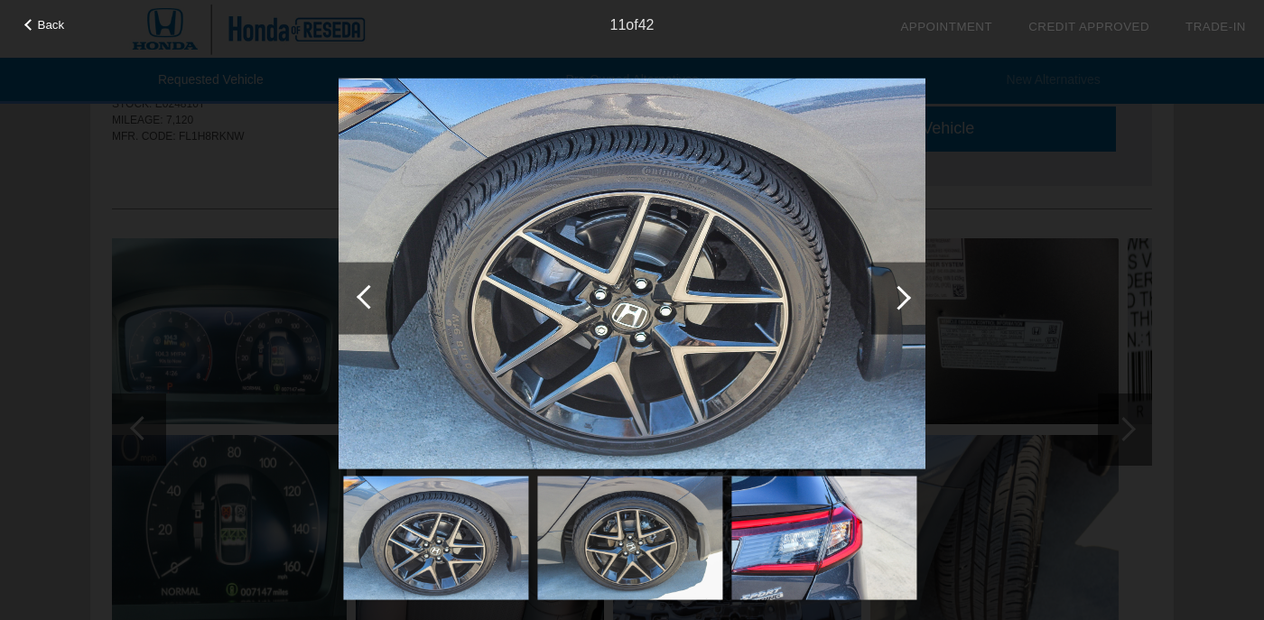
click at [917, 303] on div at bounding box center [899, 298] width 54 height 72
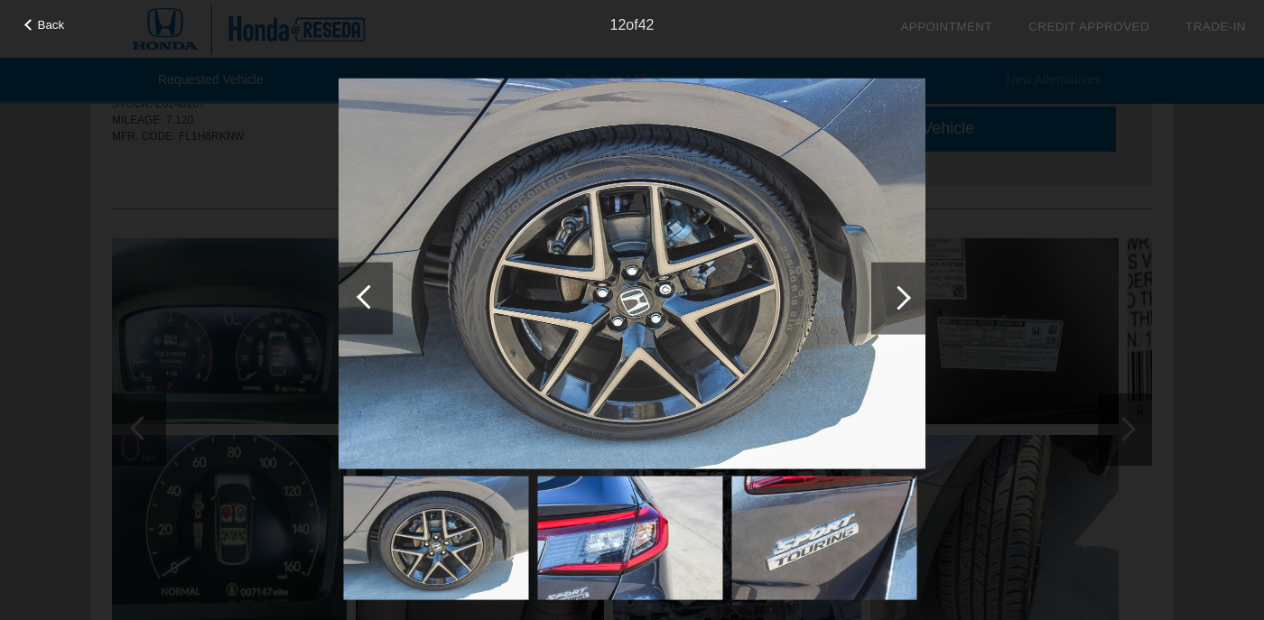
click at [917, 303] on div at bounding box center [899, 298] width 54 height 72
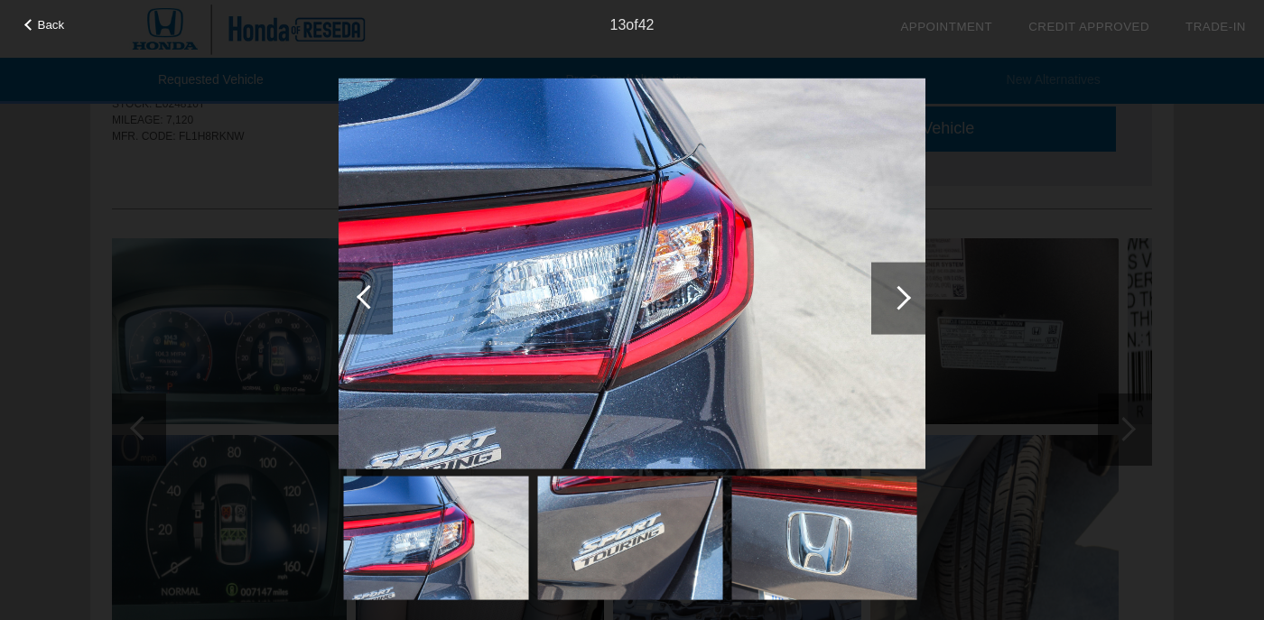
click at [917, 303] on div at bounding box center [899, 298] width 54 height 72
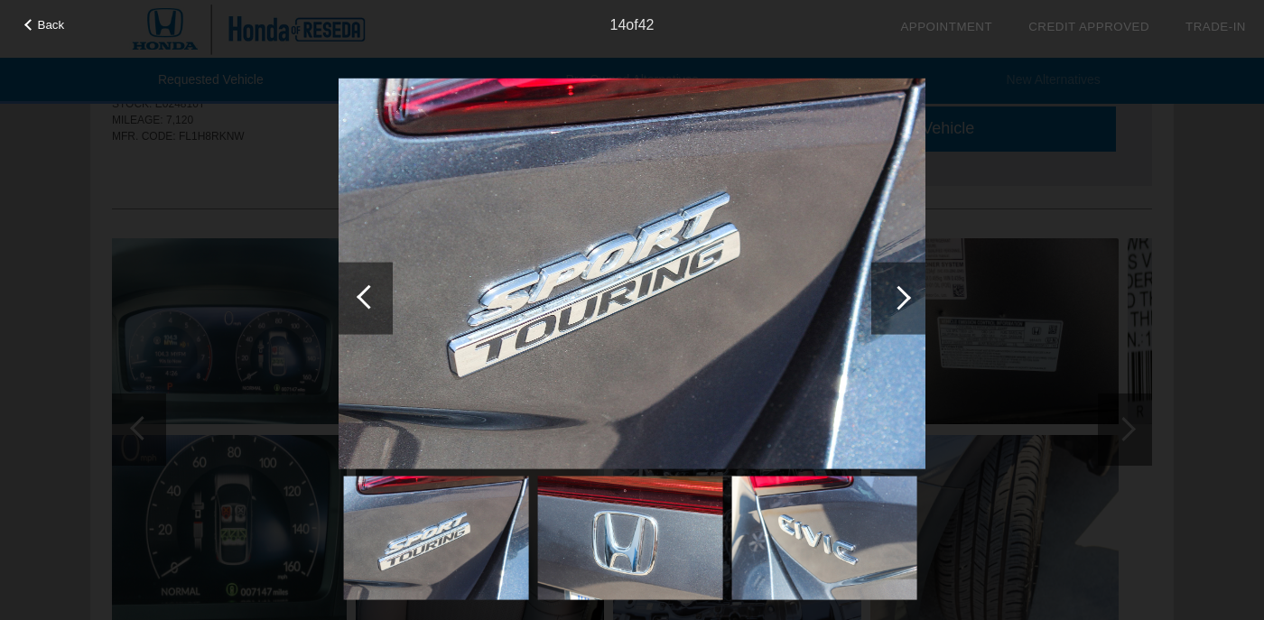
click at [917, 303] on div at bounding box center [899, 298] width 54 height 72
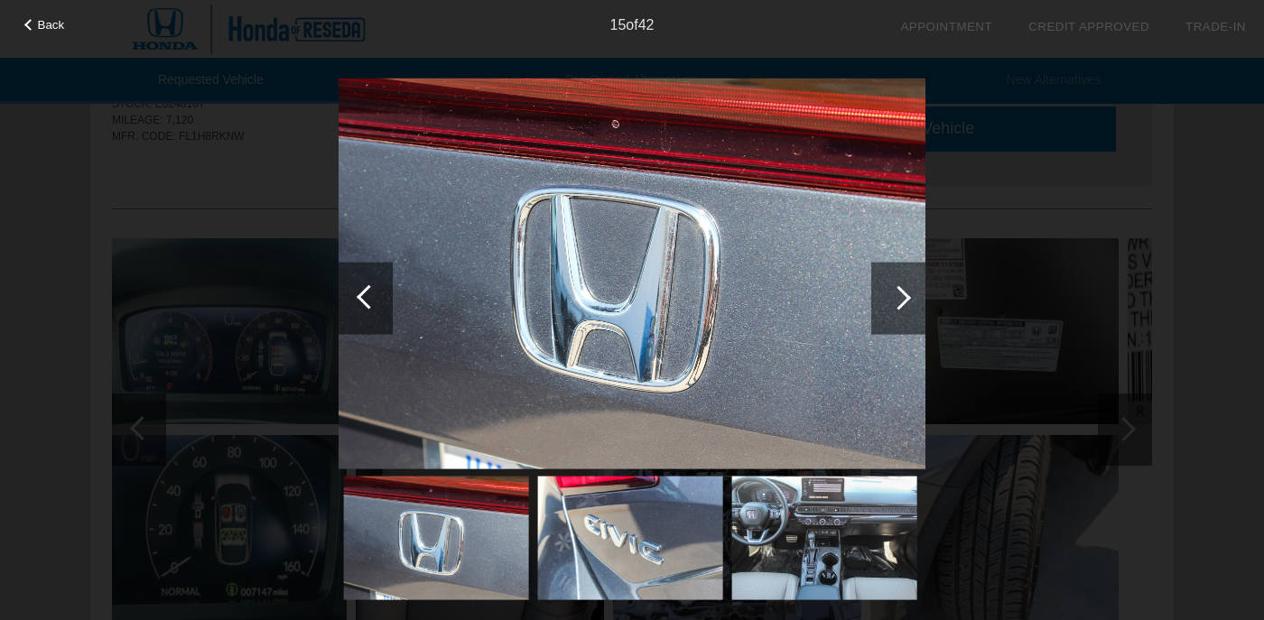
click at [917, 303] on div at bounding box center [899, 298] width 54 height 72
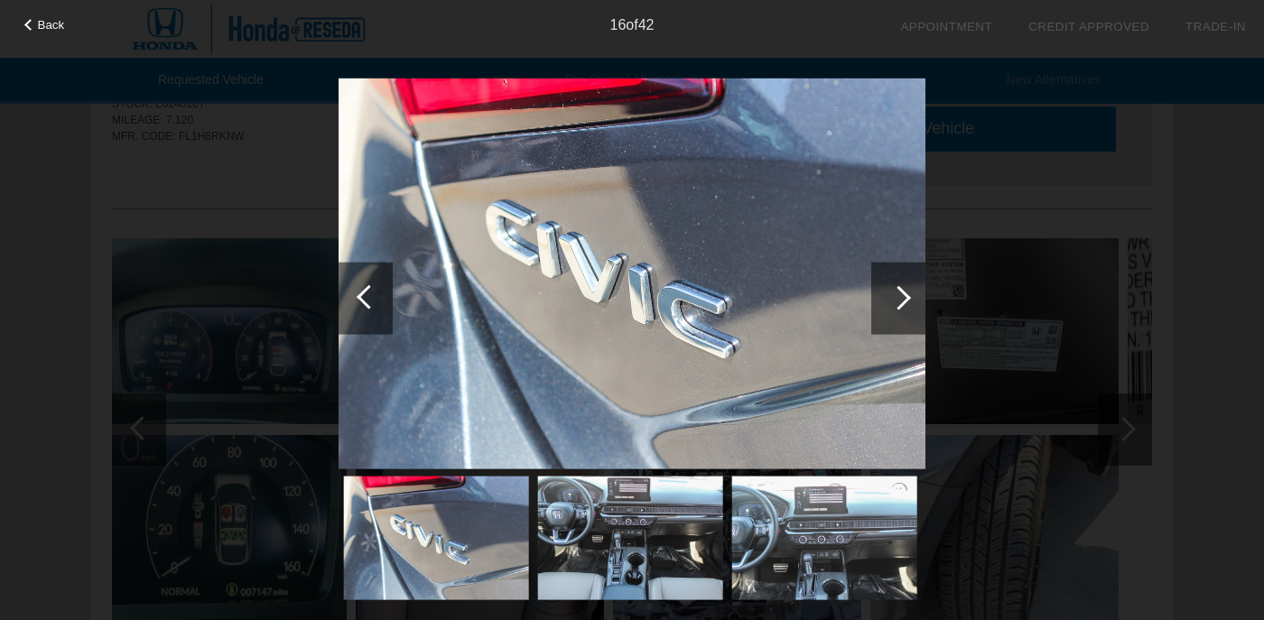
click at [917, 303] on div at bounding box center [899, 298] width 54 height 72
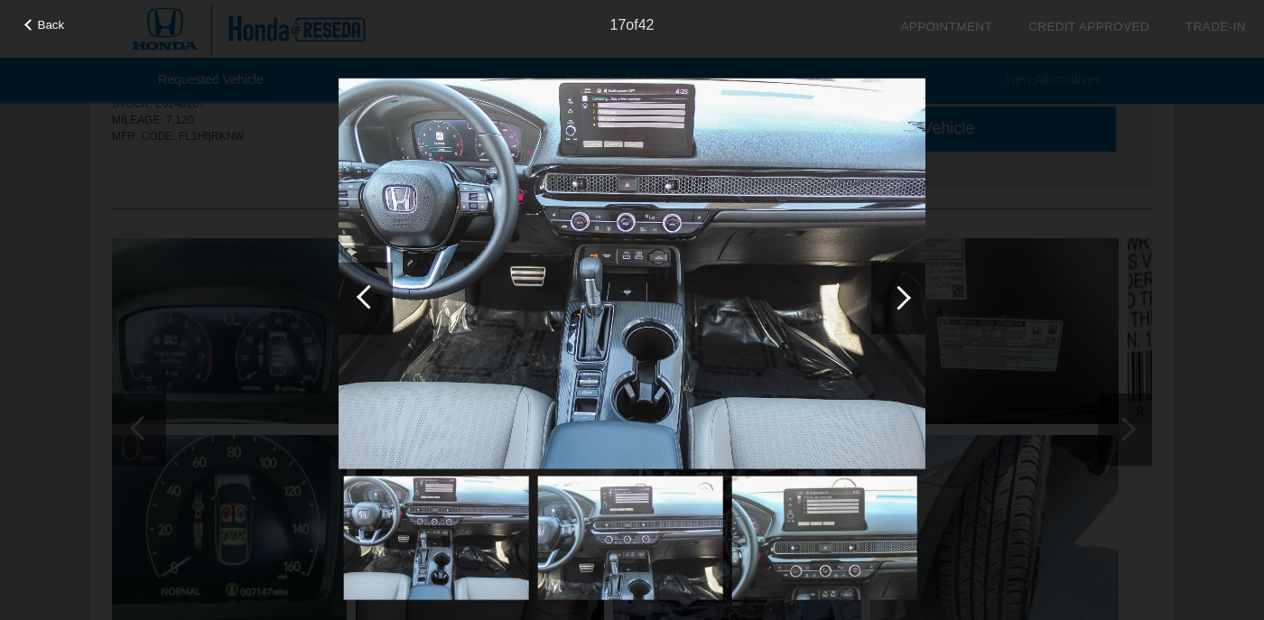
click at [917, 303] on div at bounding box center [899, 298] width 54 height 72
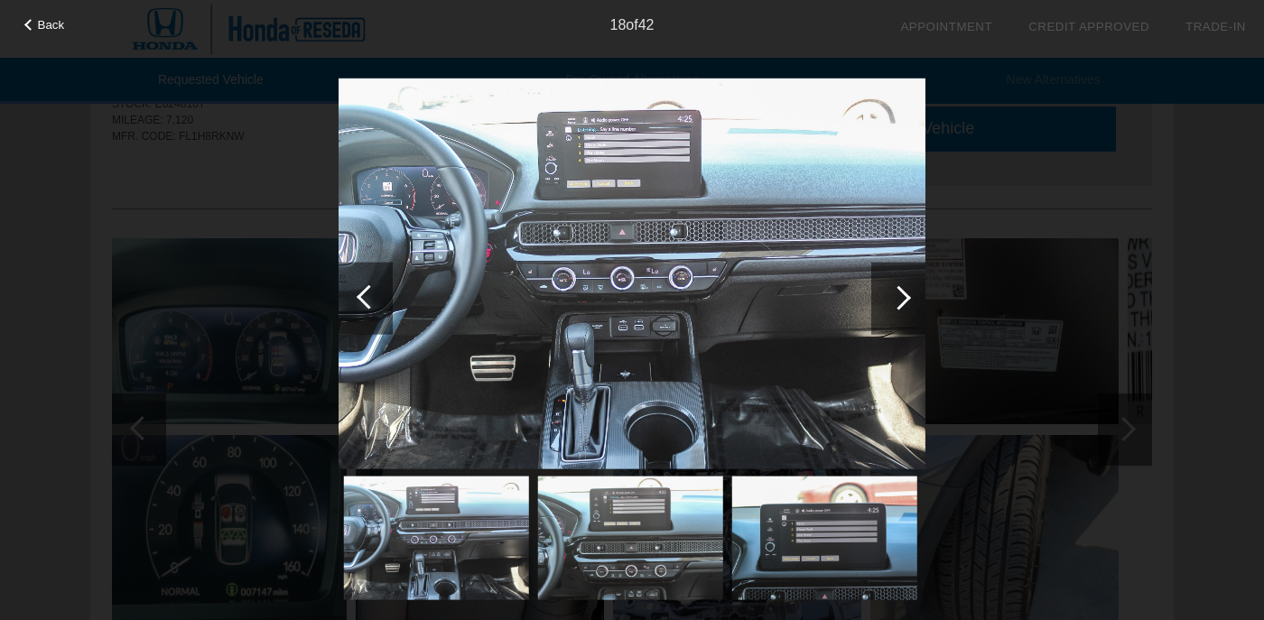
click at [917, 303] on div at bounding box center [899, 298] width 54 height 72
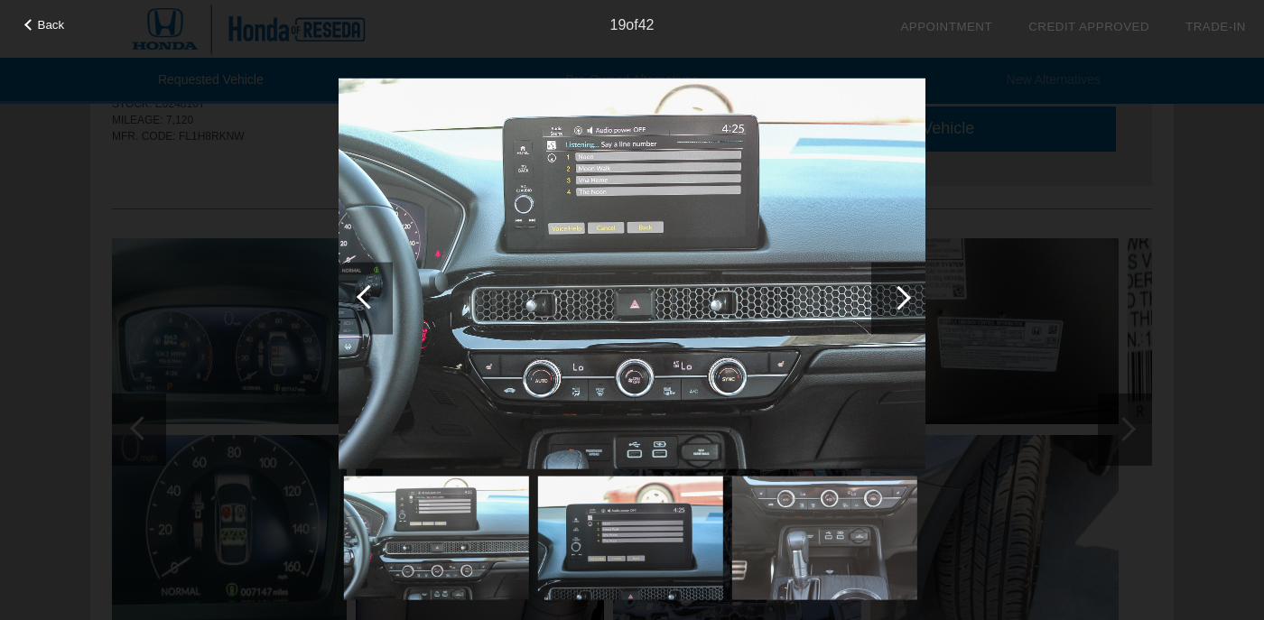
click at [917, 303] on div at bounding box center [899, 298] width 54 height 72
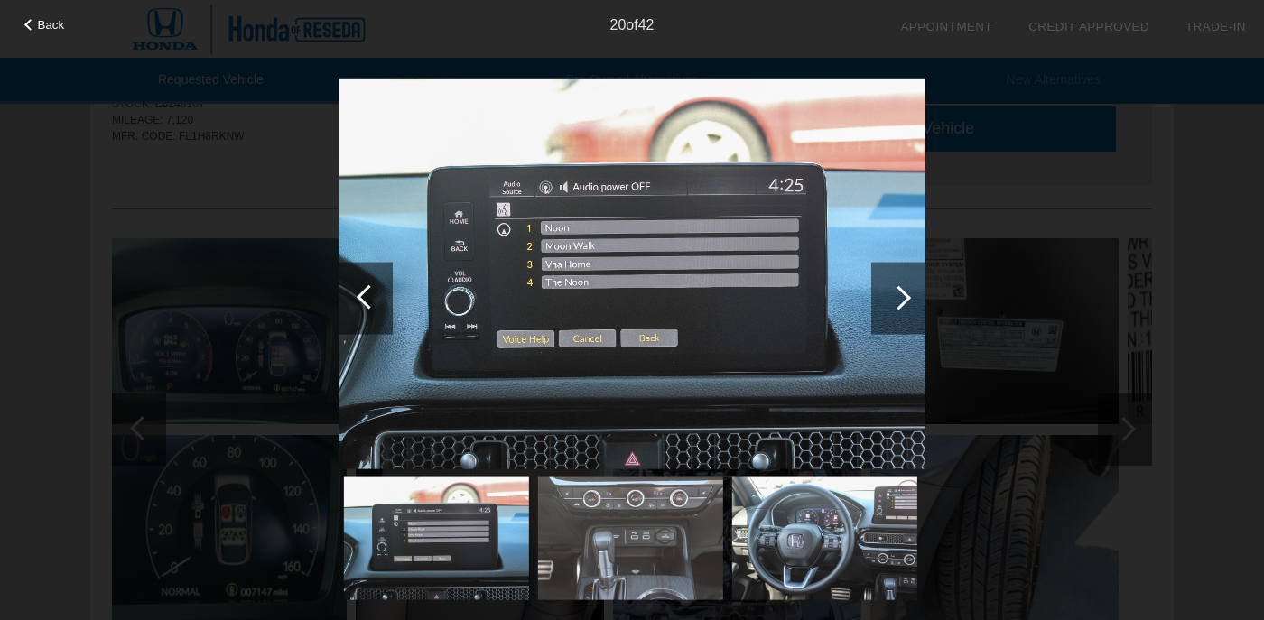
click at [917, 303] on div at bounding box center [899, 298] width 54 height 72
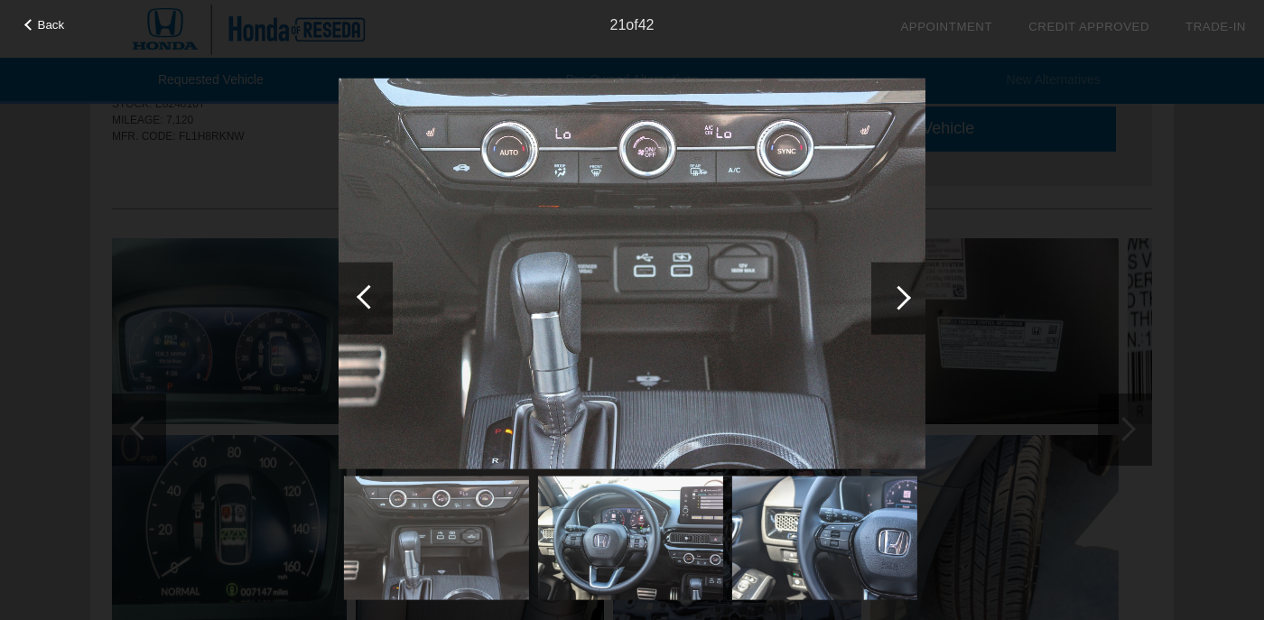
click at [917, 303] on div at bounding box center [899, 298] width 54 height 72
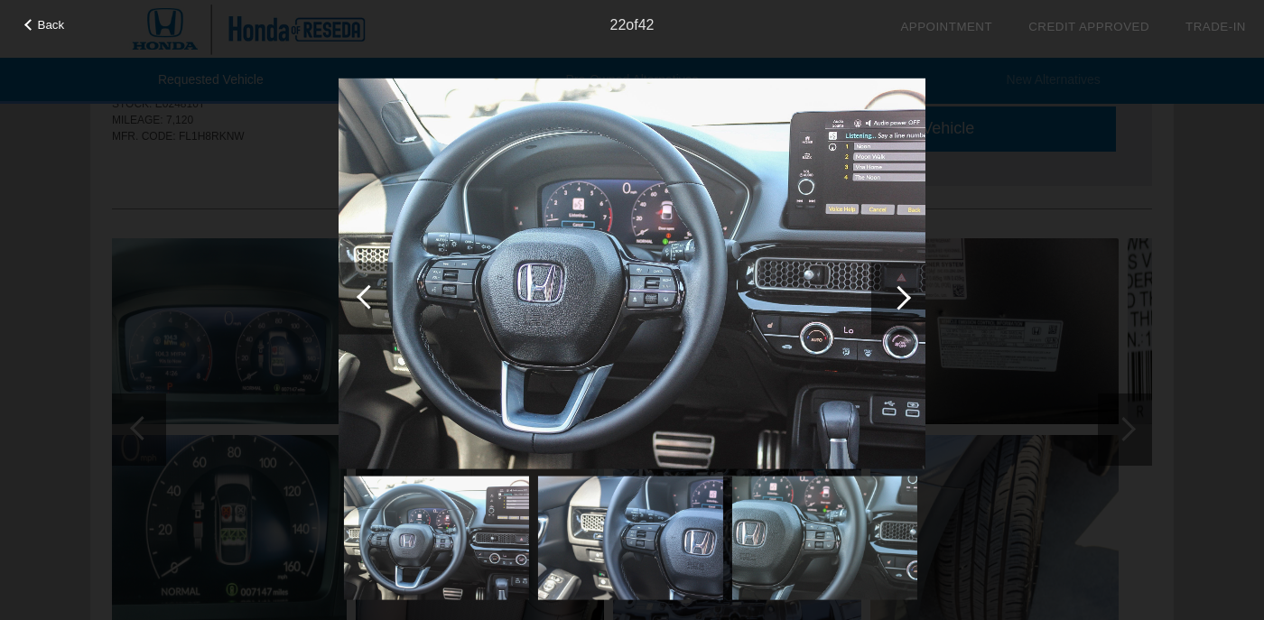
click at [917, 303] on div at bounding box center [899, 298] width 54 height 72
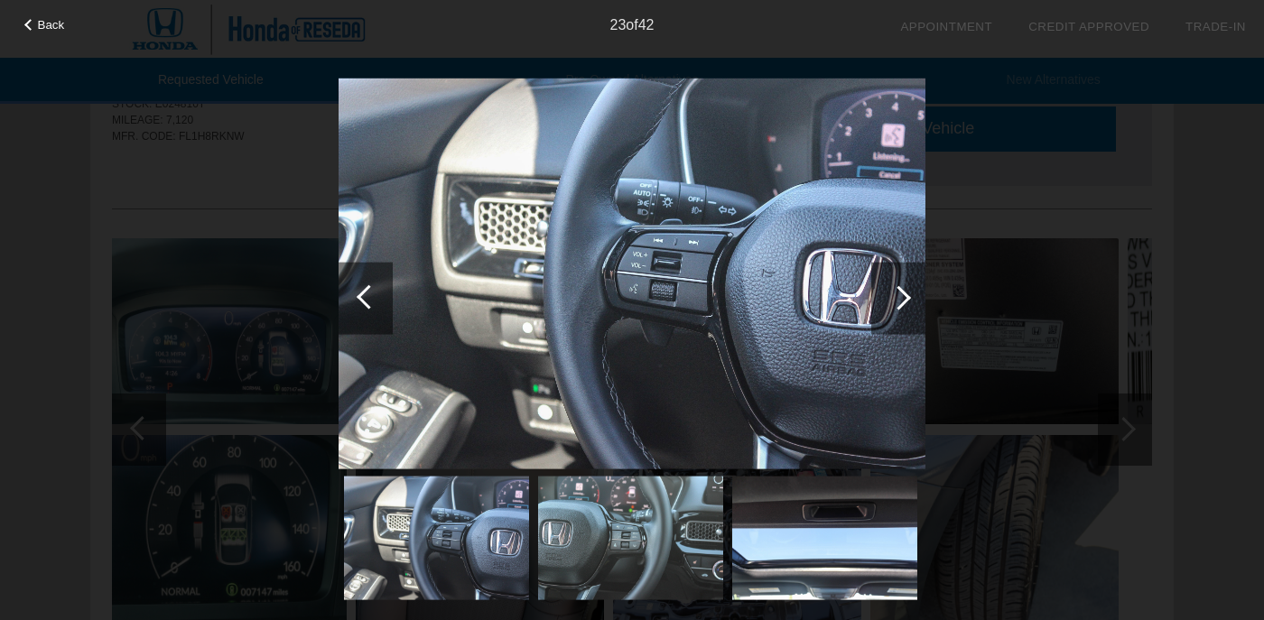
click at [917, 303] on div at bounding box center [899, 298] width 54 height 72
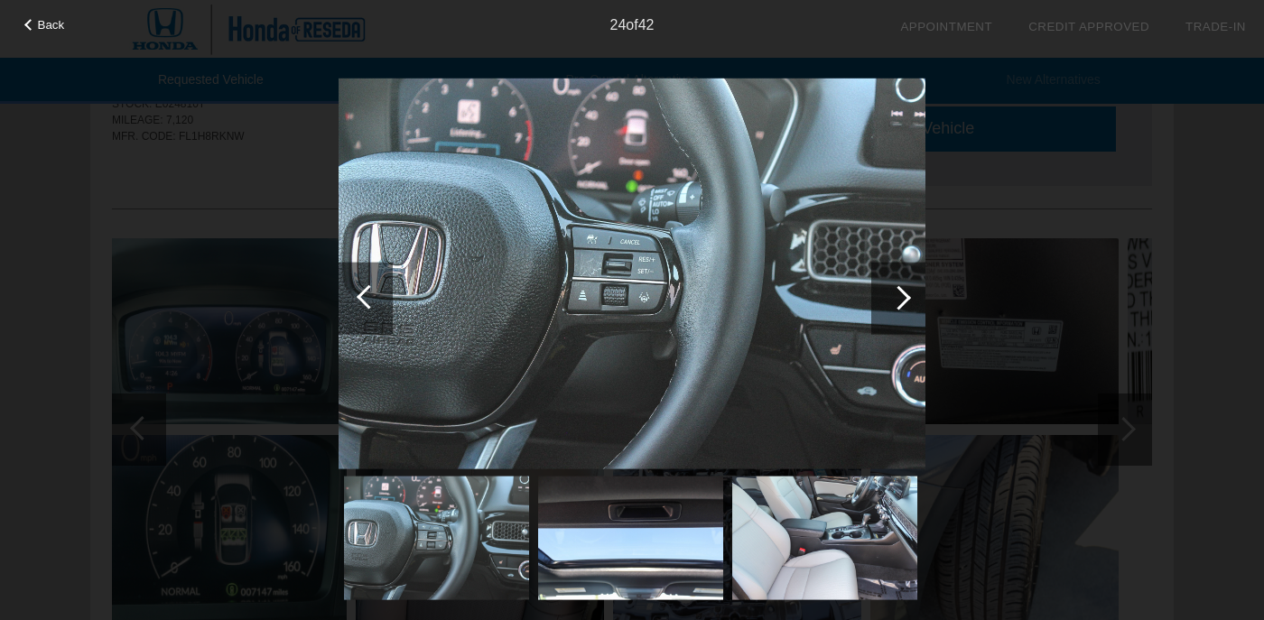
click at [917, 303] on div at bounding box center [899, 298] width 54 height 72
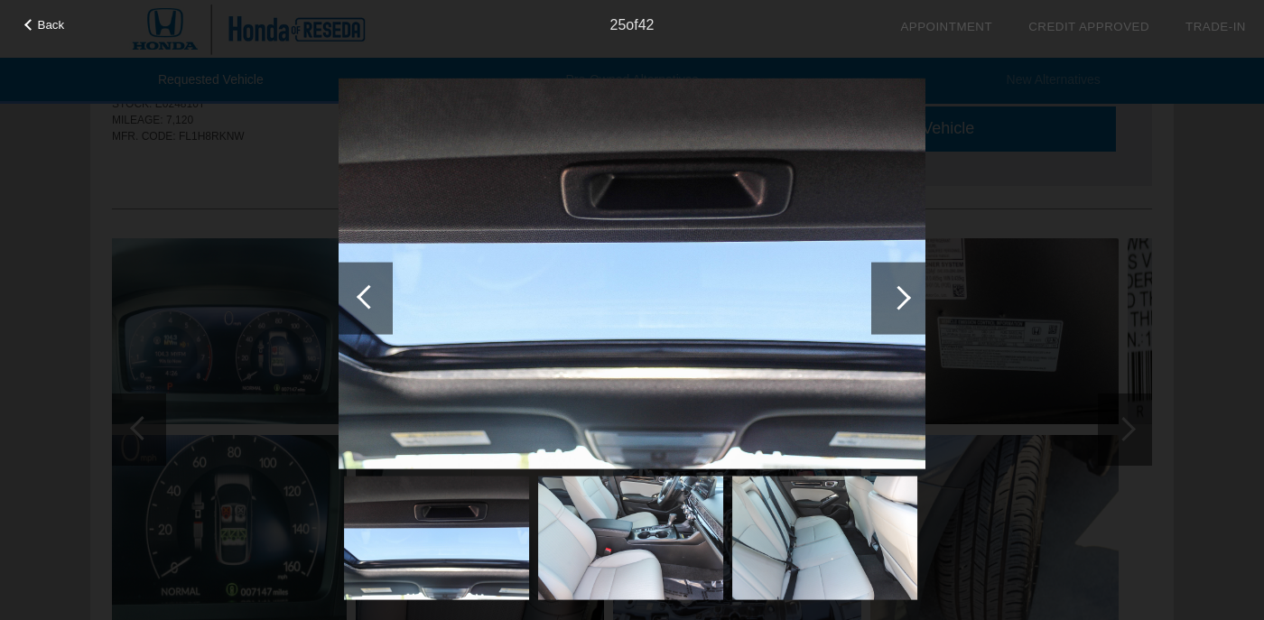
click at [917, 303] on div at bounding box center [899, 298] width 54 height 72
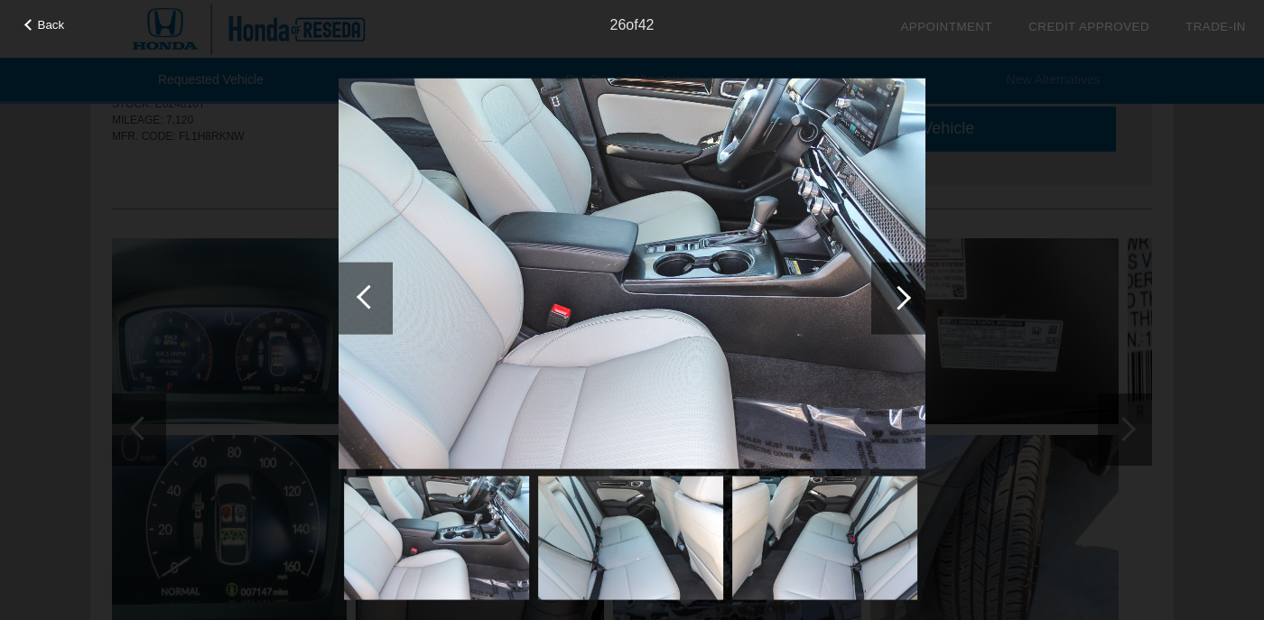
click at [917, 303] on div at bounding box center [899, 298] width 54 height 72
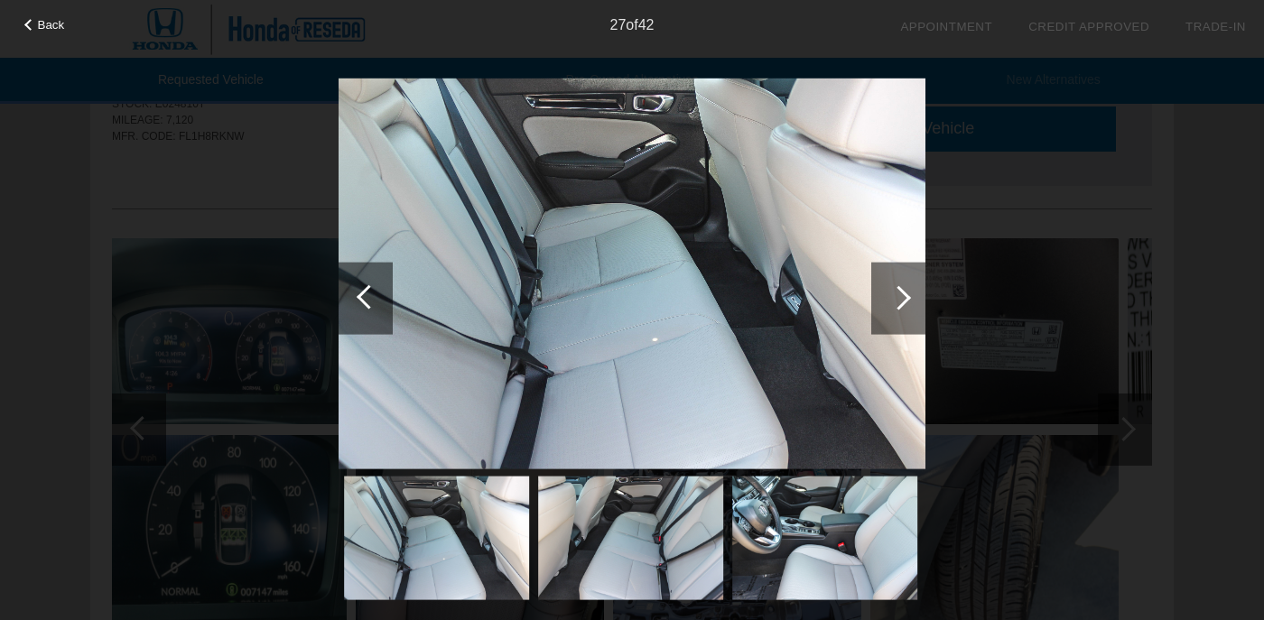
click at [916, 303] on div at bounding box center [899, 298] width 54 height 72
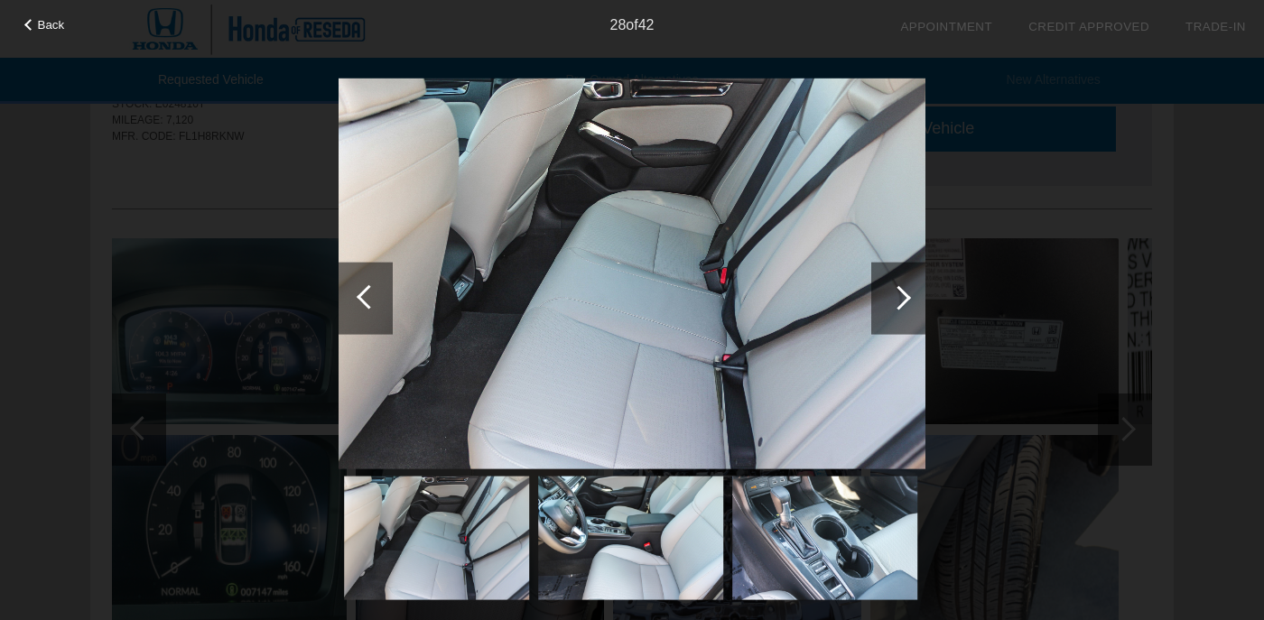
click at [916, 303] on div at bounding box center [899, 298] width 54 height 72
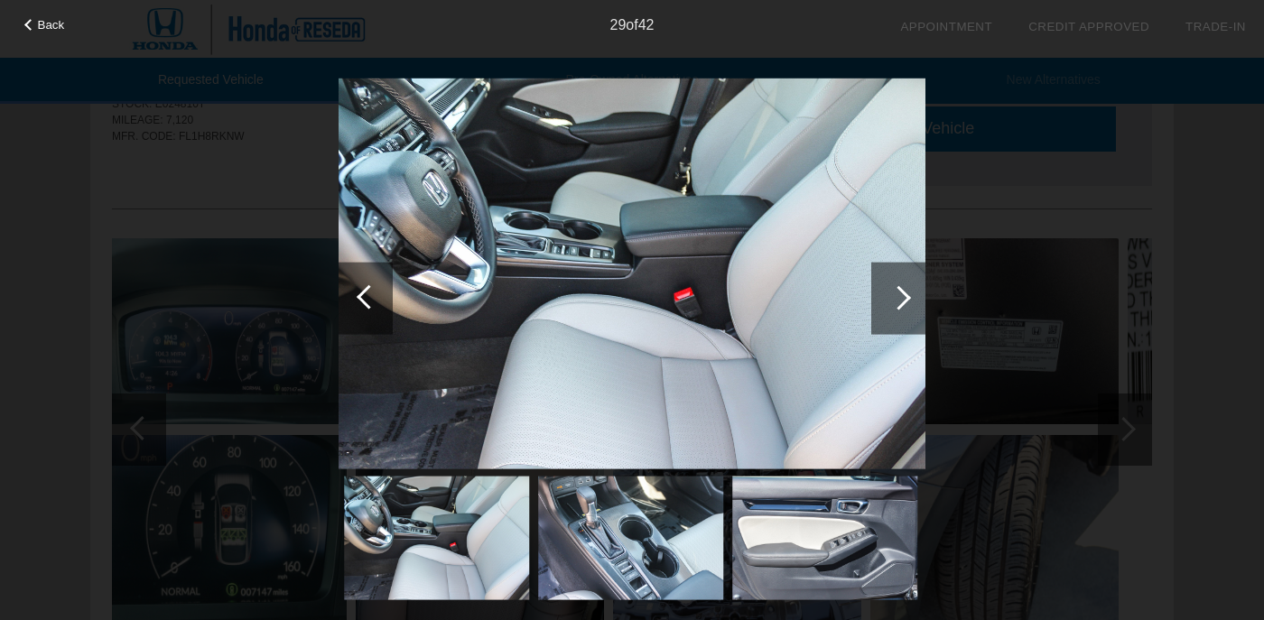
click at [916, 303] on div at bounding box center [899, 298] width 54 height 72
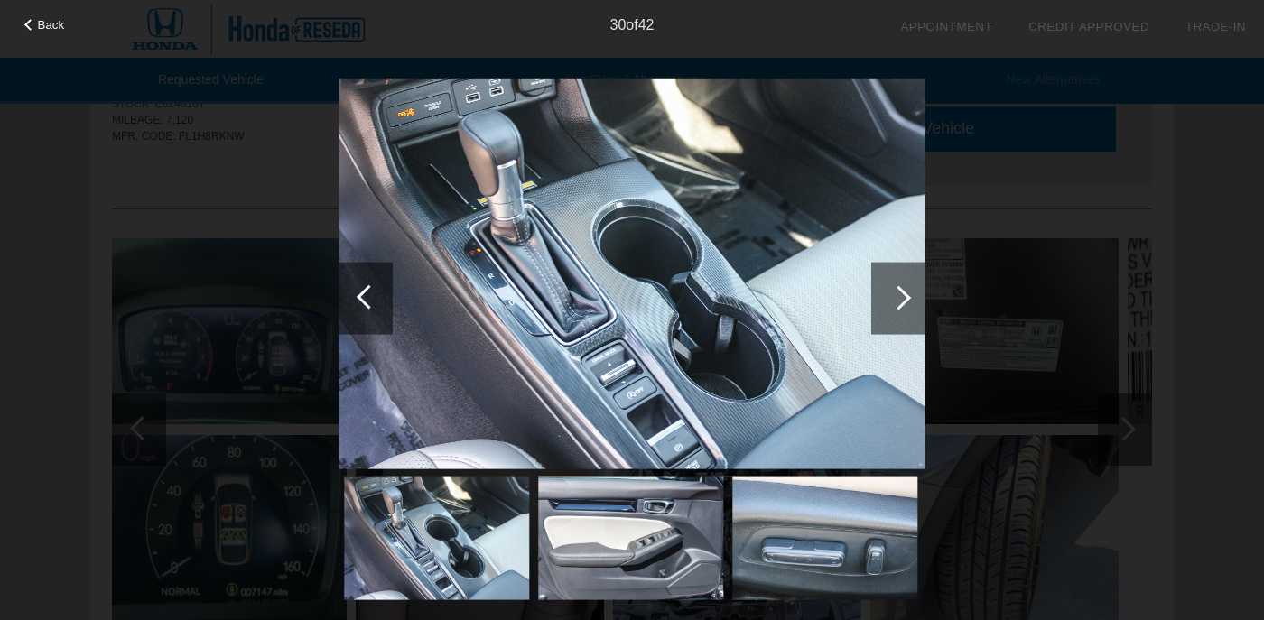
click at [916, 303] on div at bounding box center [899, 298] width 54 height 72
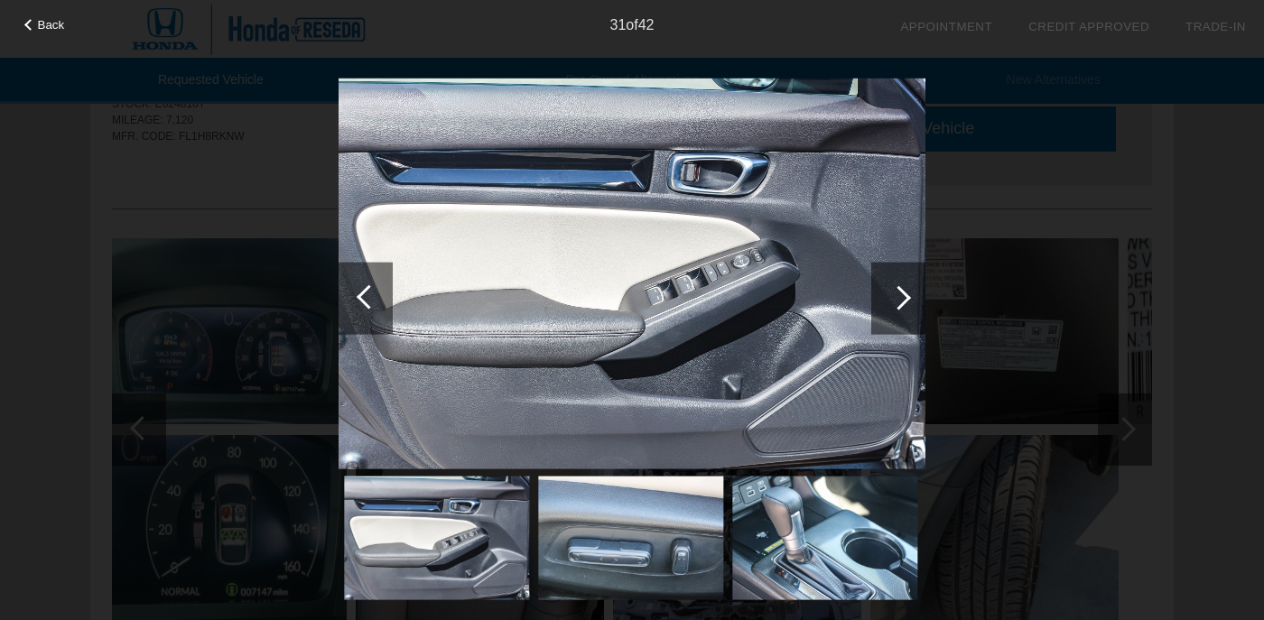
click at [916, 303] on div at bounding box center [899, 298] width 54 height 72
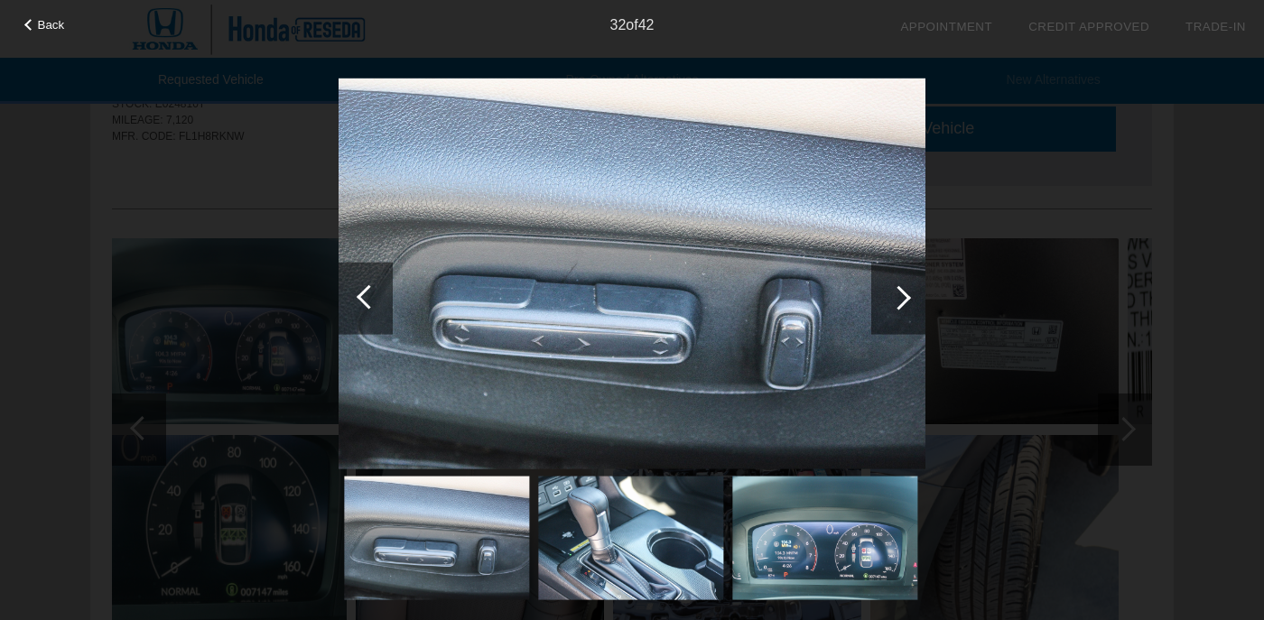
click at [916, 303] on div at bounding box center [899, 298] width 54 height 72
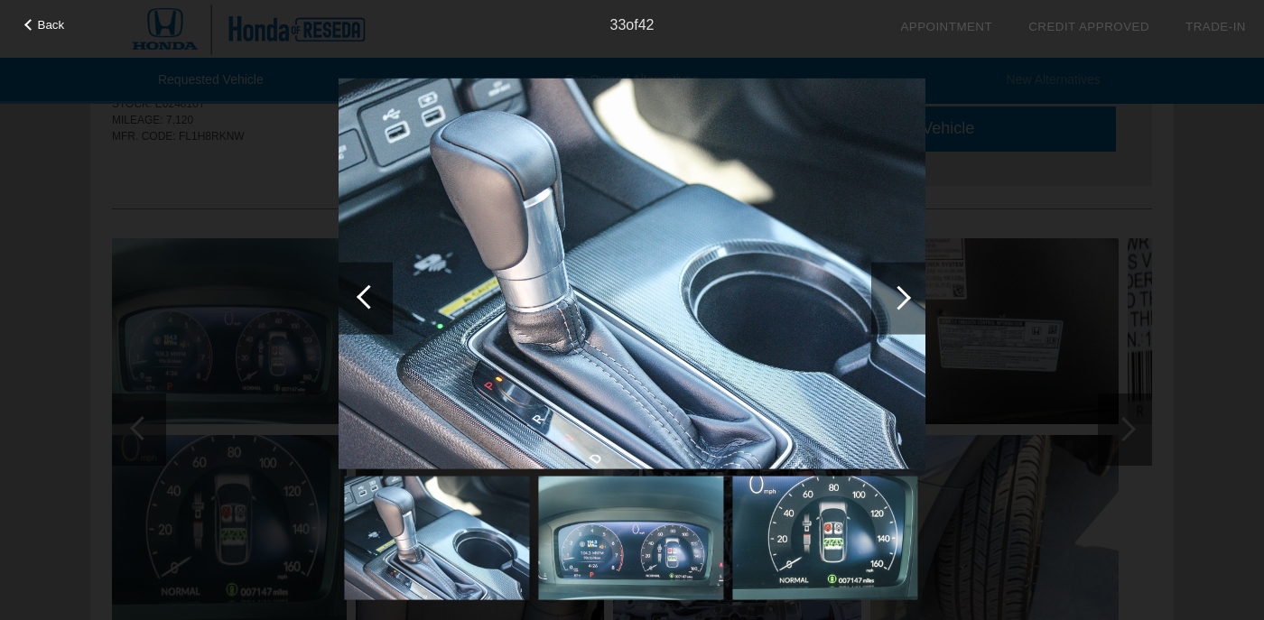
click at [916, 303] on div at bounding box center [899, 298] width 54 height 72
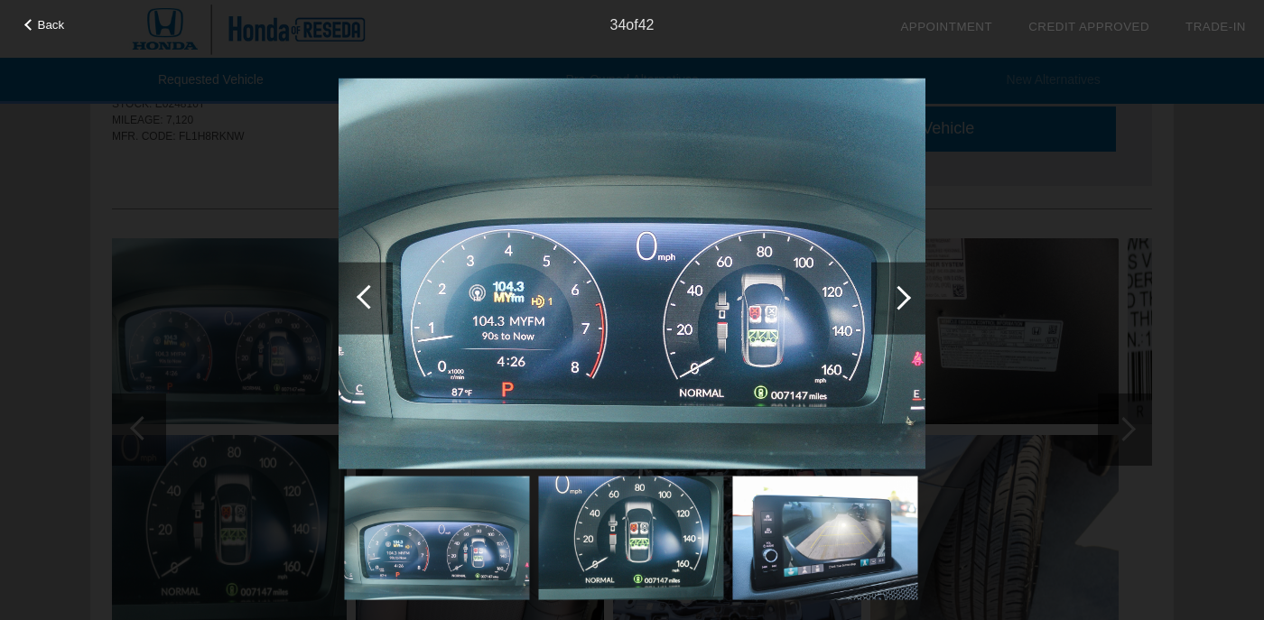
click at [916, 303] on div at bounding box center [899, 298] width 54 height 72
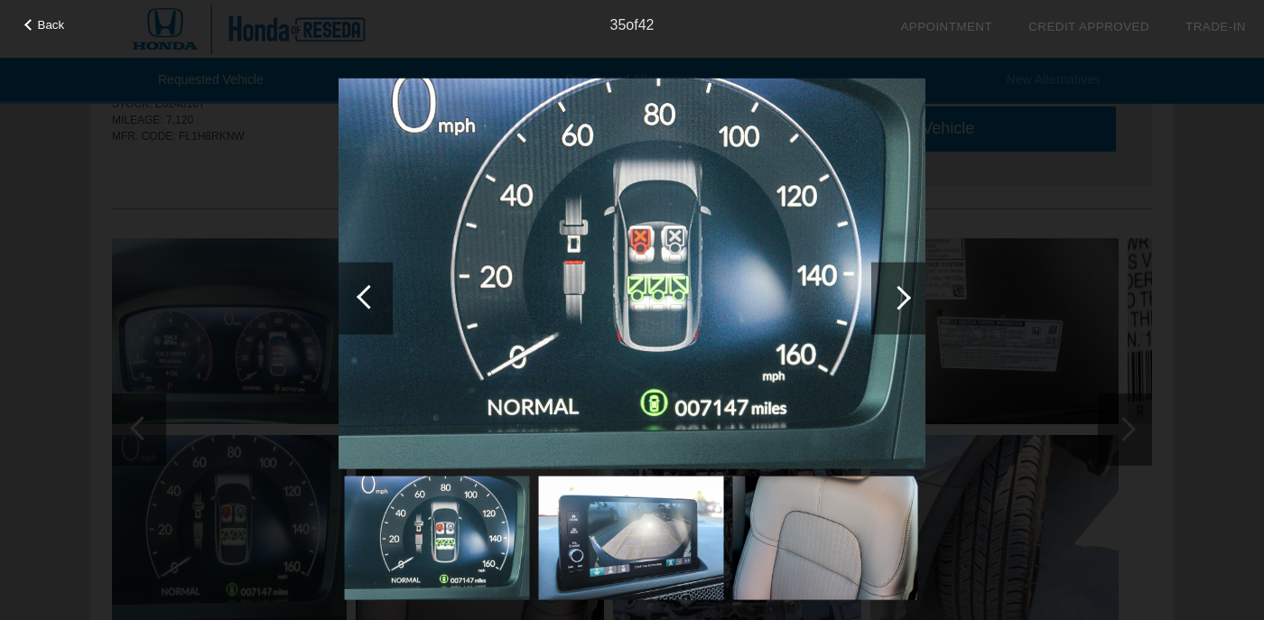
click at [916, 303] on div at bounding box center [899, 298] width 54 height 72
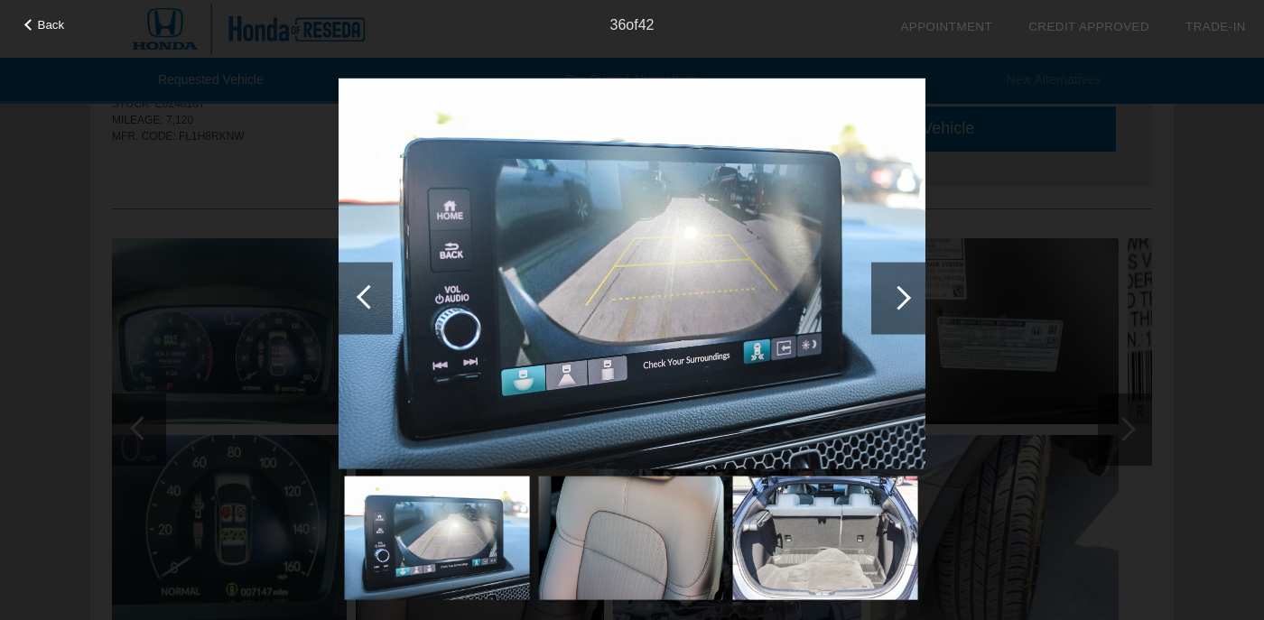
click at [916, 303] on div at bounding box center [899, 298] width 54 height 72
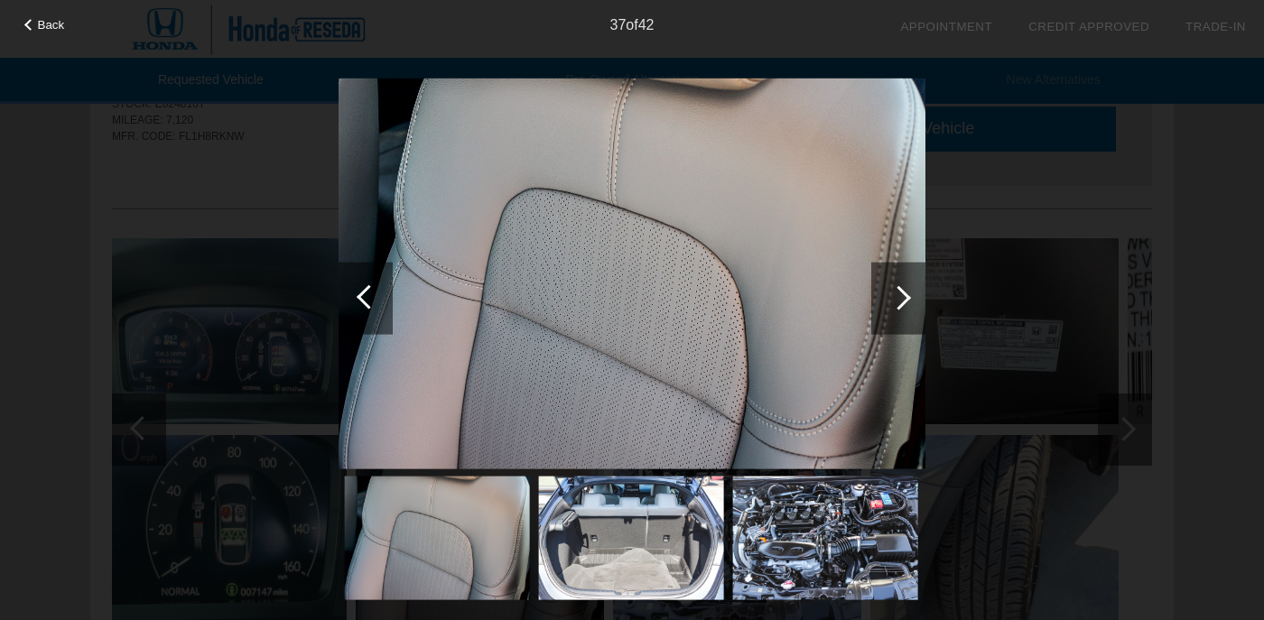
click at [915, 303] on div at bounding box center [899, 298] width 54 height 72
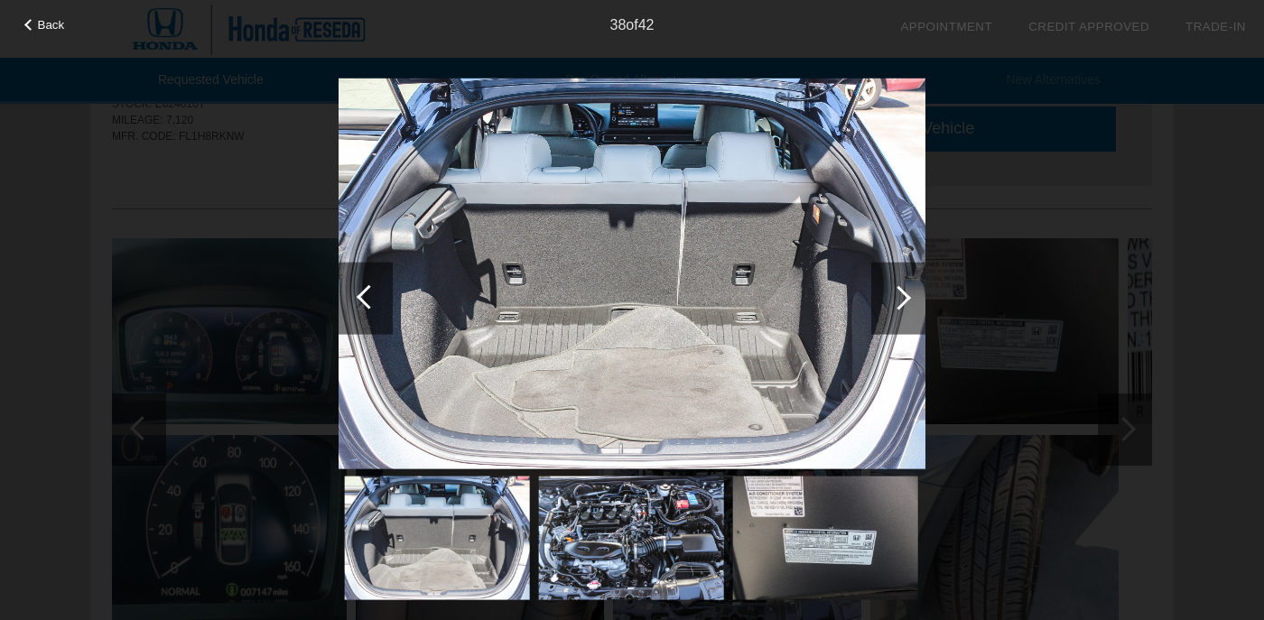
click at [915, 303] on div at bounding box center [899, 298] width 54 height 72
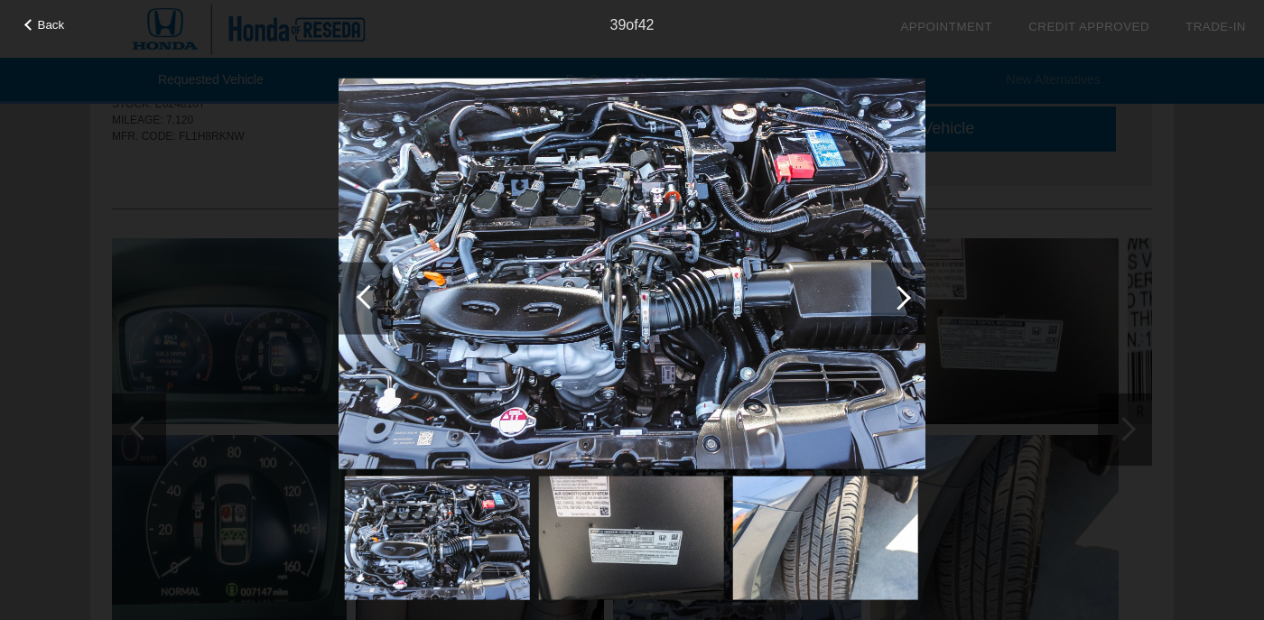
click at [915, 303] on div at bounding box center [899, 298] width 54 height 72
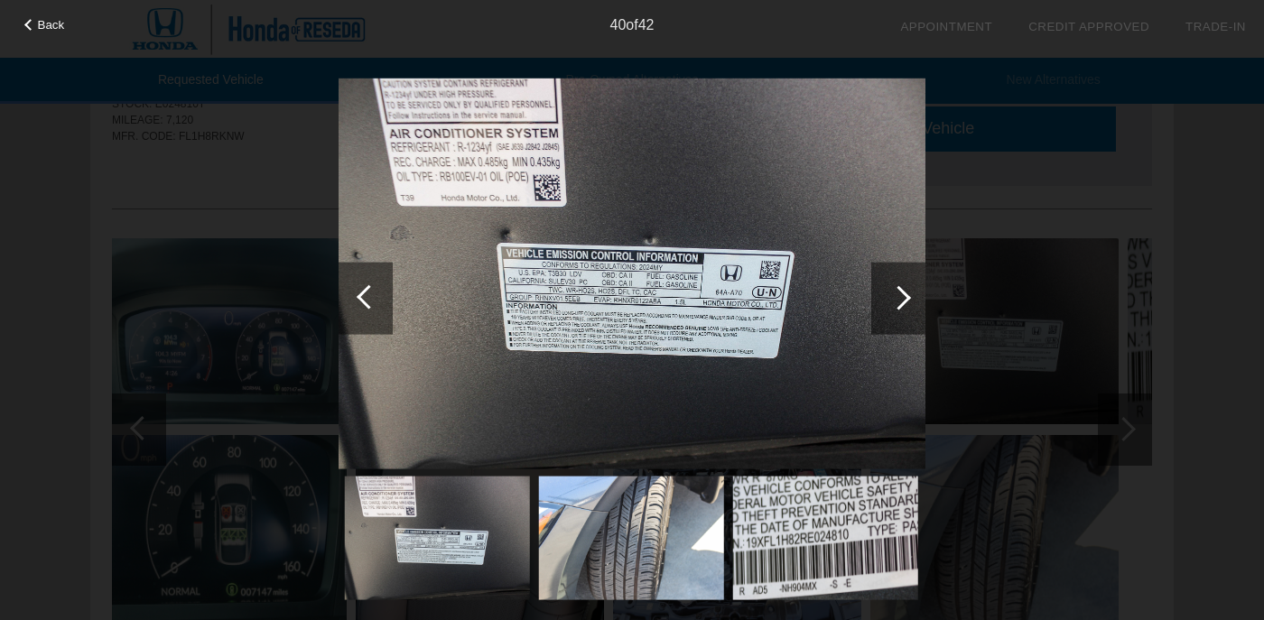
click at [915, 303] on div at bounding box center [899, 298] width 54 height 72
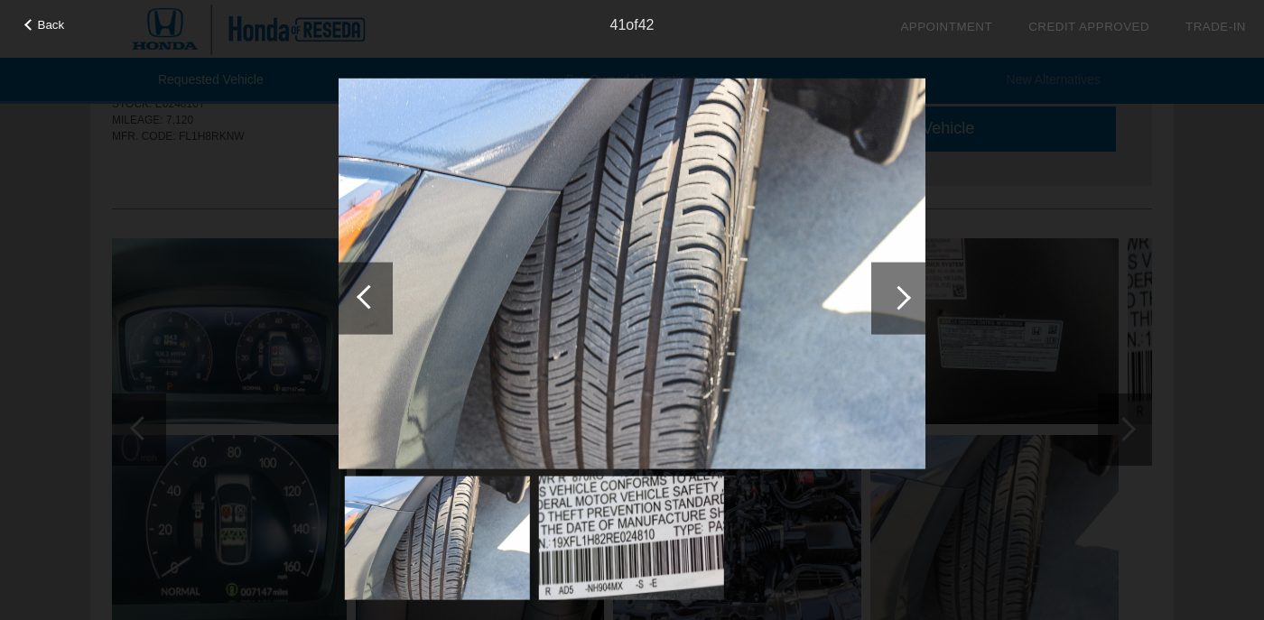
click at [915, 303] on div at bounding box center [899, 298] width 54 height 72
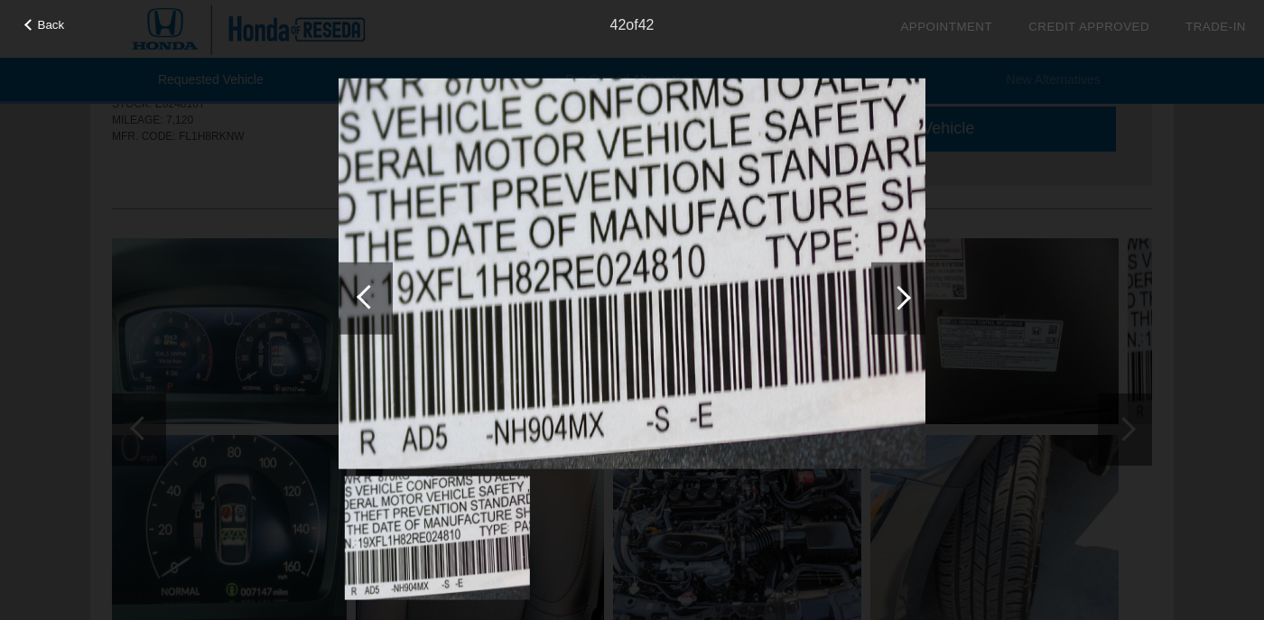
click at [998, 259] on div "Back 42 of 42" at bounding box center [632, 310] width 1264 height 620
click at [58, 28] on span "Back" at bounding box center [51, 25] width 27 height 14
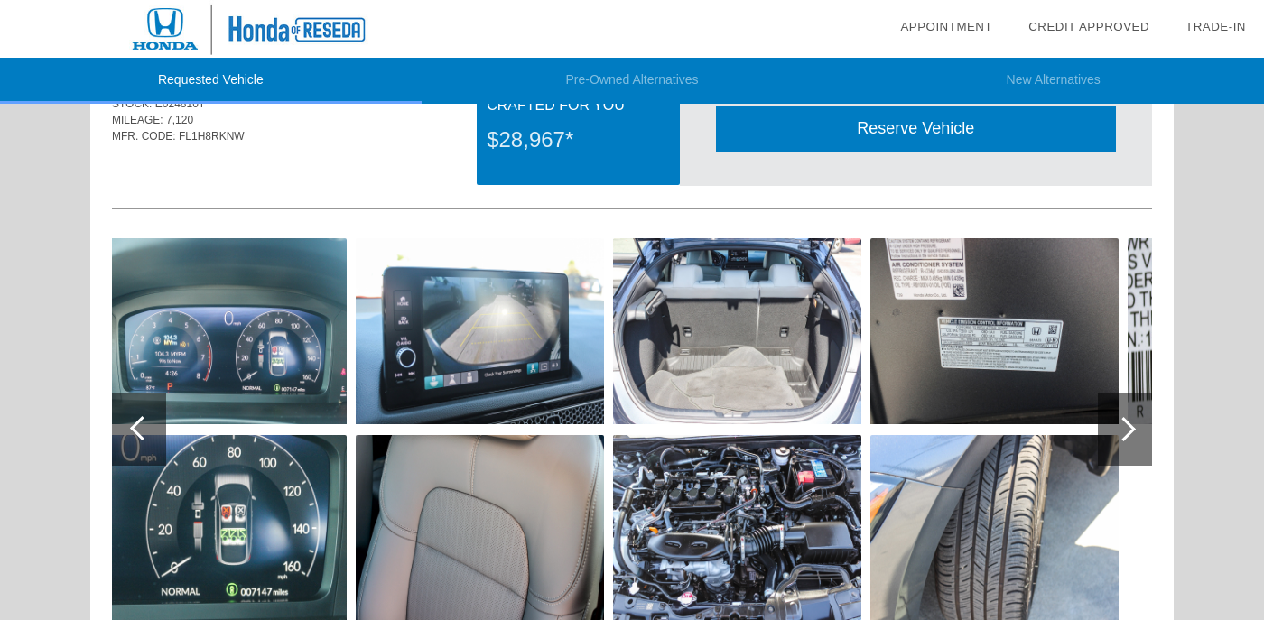
scroll to position [0, 0]
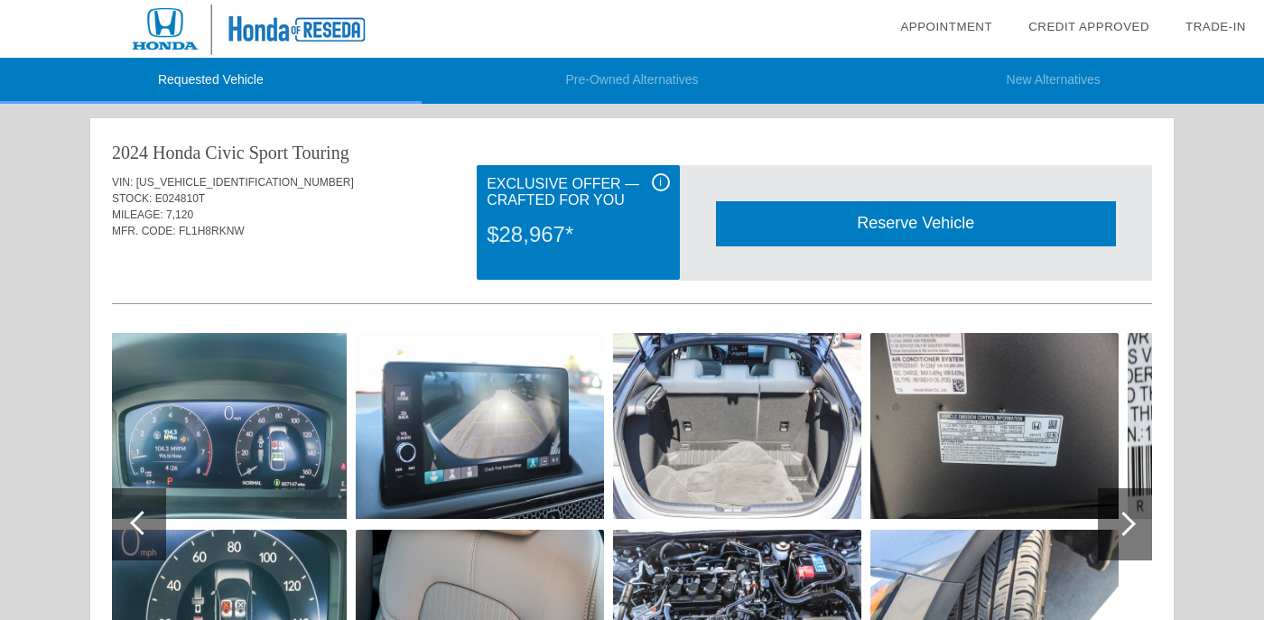
click at [529, 246] on div "$28,967*" at bounding box center [578, 234] width 182 height 47
click at [648, 178] on div "Exclusive Offer — Crafted for You" at bounding box center [578, 192] width 182 height 38
click at [660, 180] on span "i" at bounding box center [660, 182] width 3 height 13
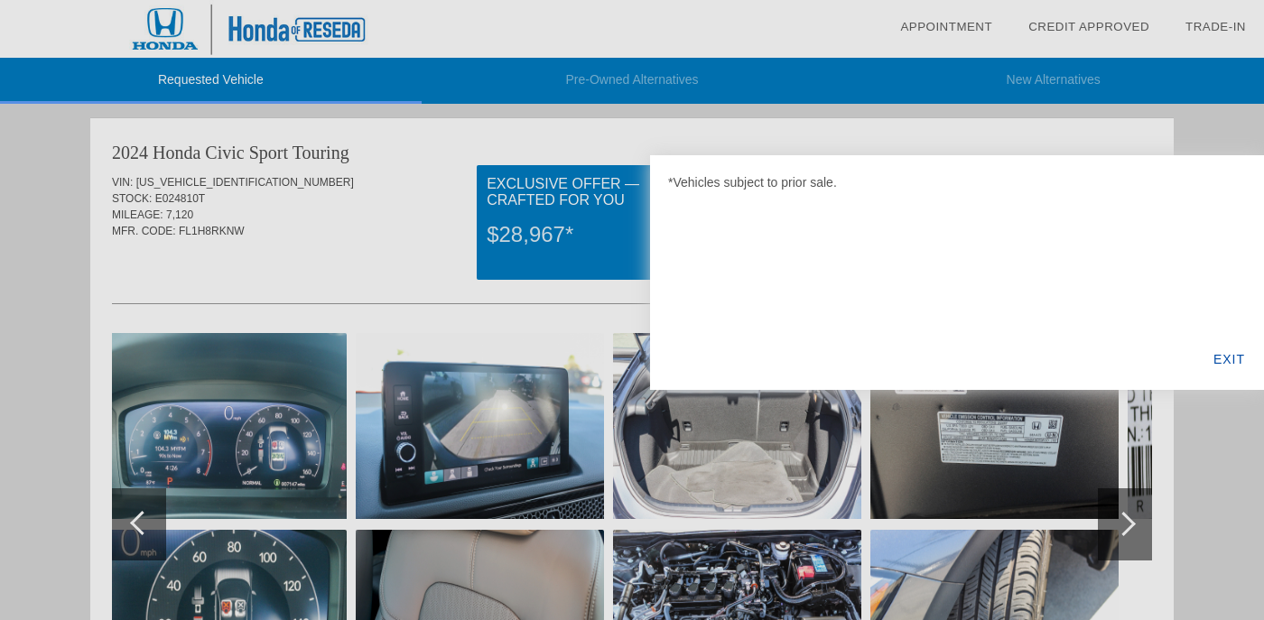
click at [1238, 362] on div "EXIT" at bounding box center [1230, 359] width 70 height 61
